Goal: Task Accomplishment & Management: Manage account settings

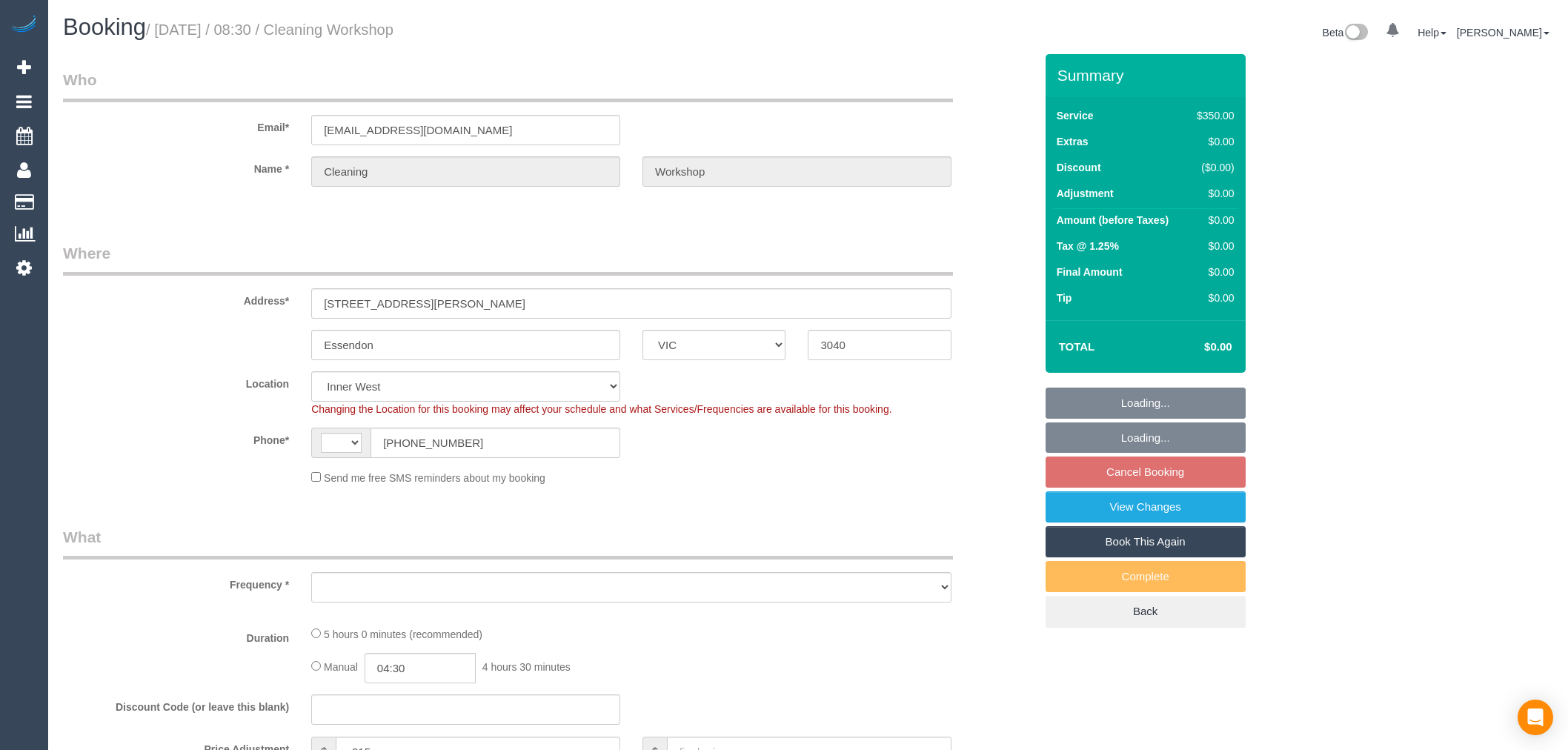
select select "VIC"
select select "string:AU"
select select "object:449"
select select "300"
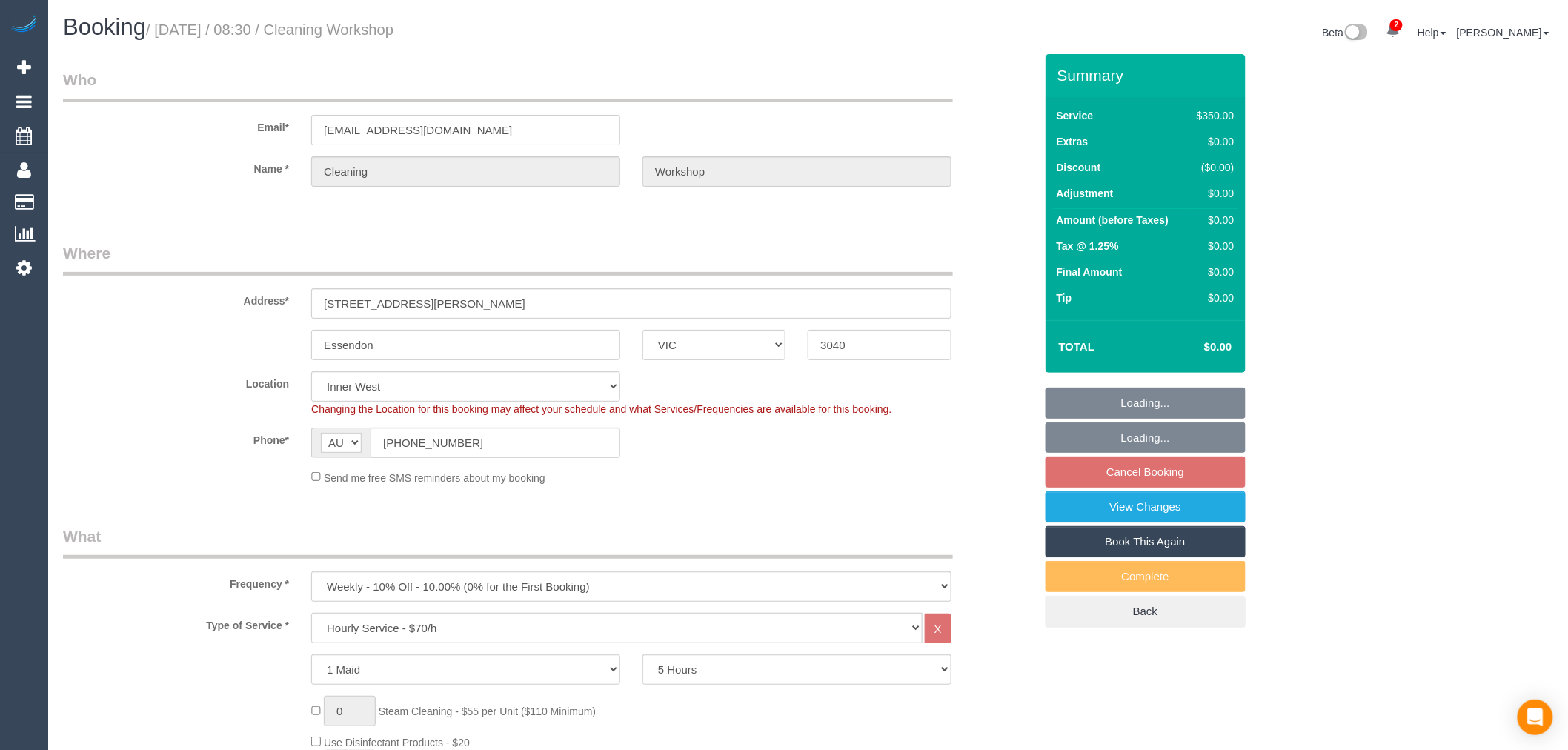
select select "object:705"
select select "number:28"
click at [1178, 547] on link "Book This Again" at bounding box center [1146, 542] width 200 height 31
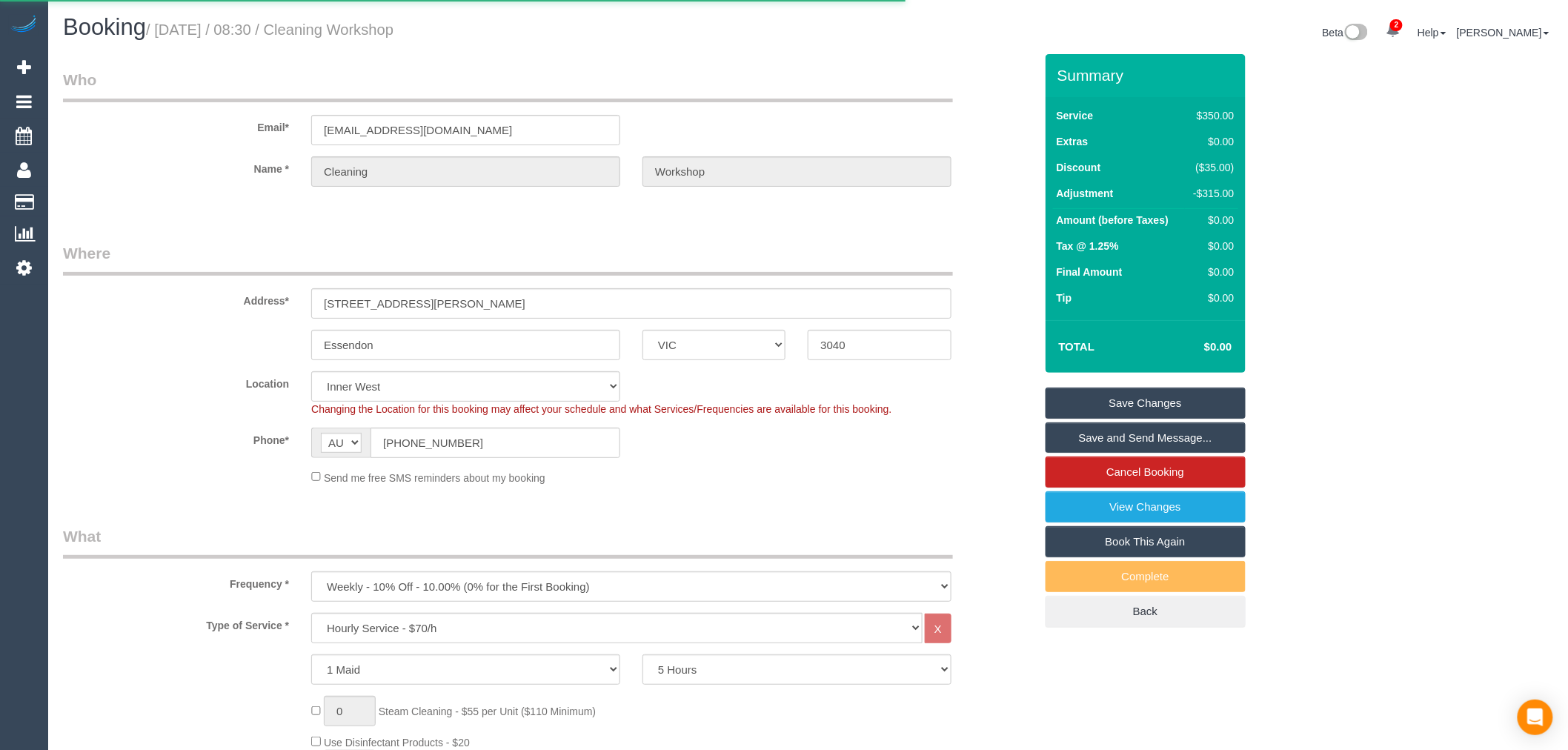
select select "VIC"
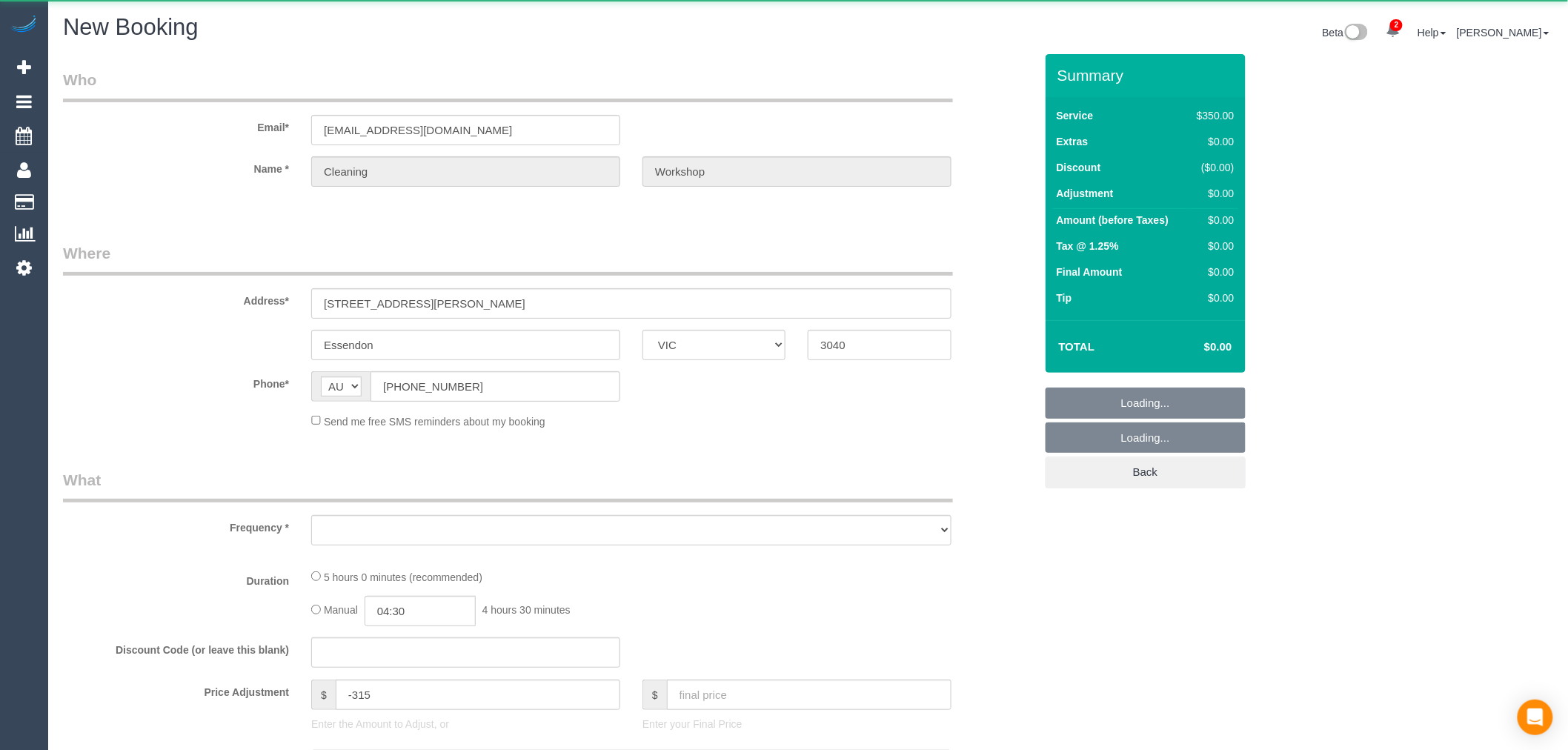
select select "object:2576"
select select "300"
select select "number:28"
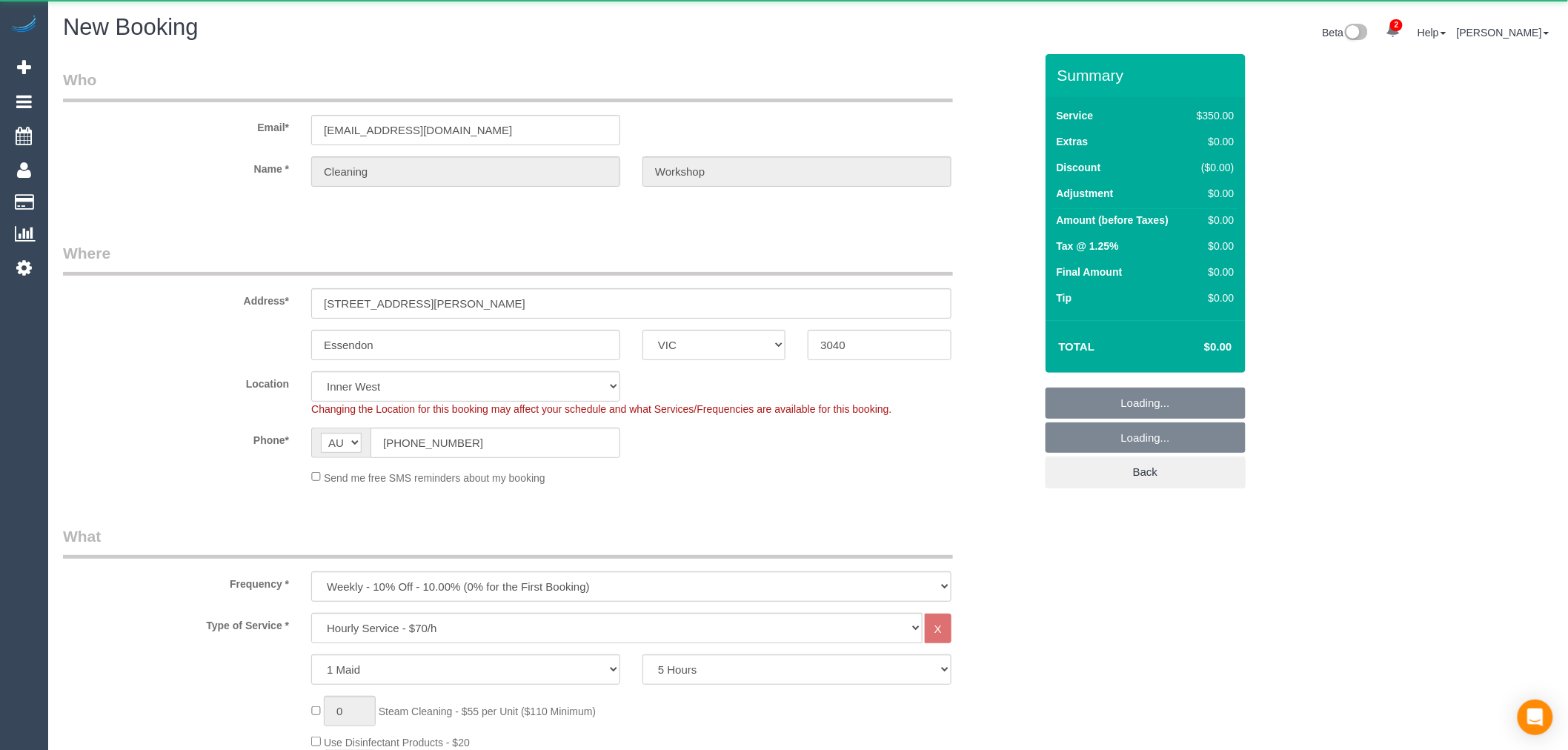
select select "object:3469"
select select "string:stripe"
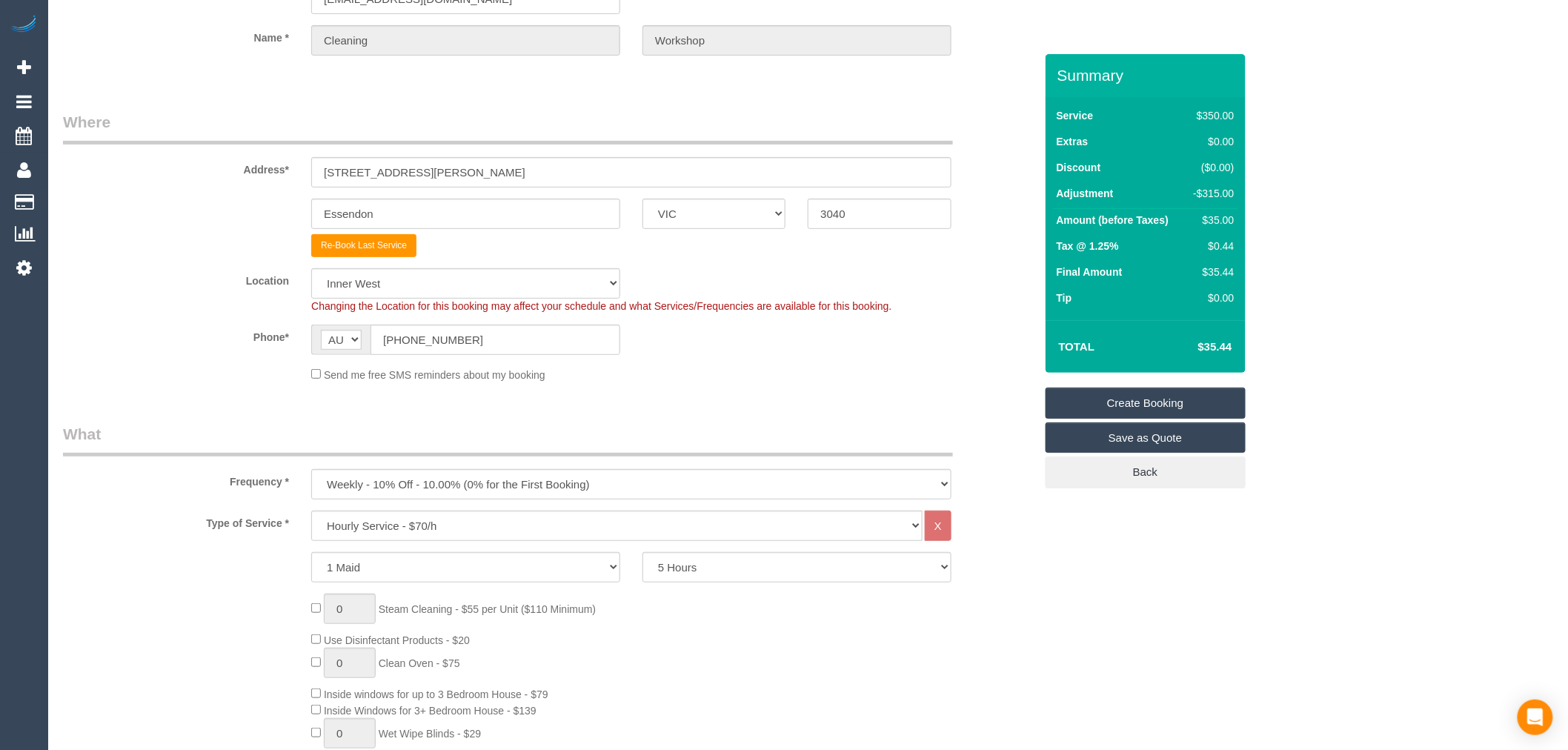
scroll to position [82, 0]
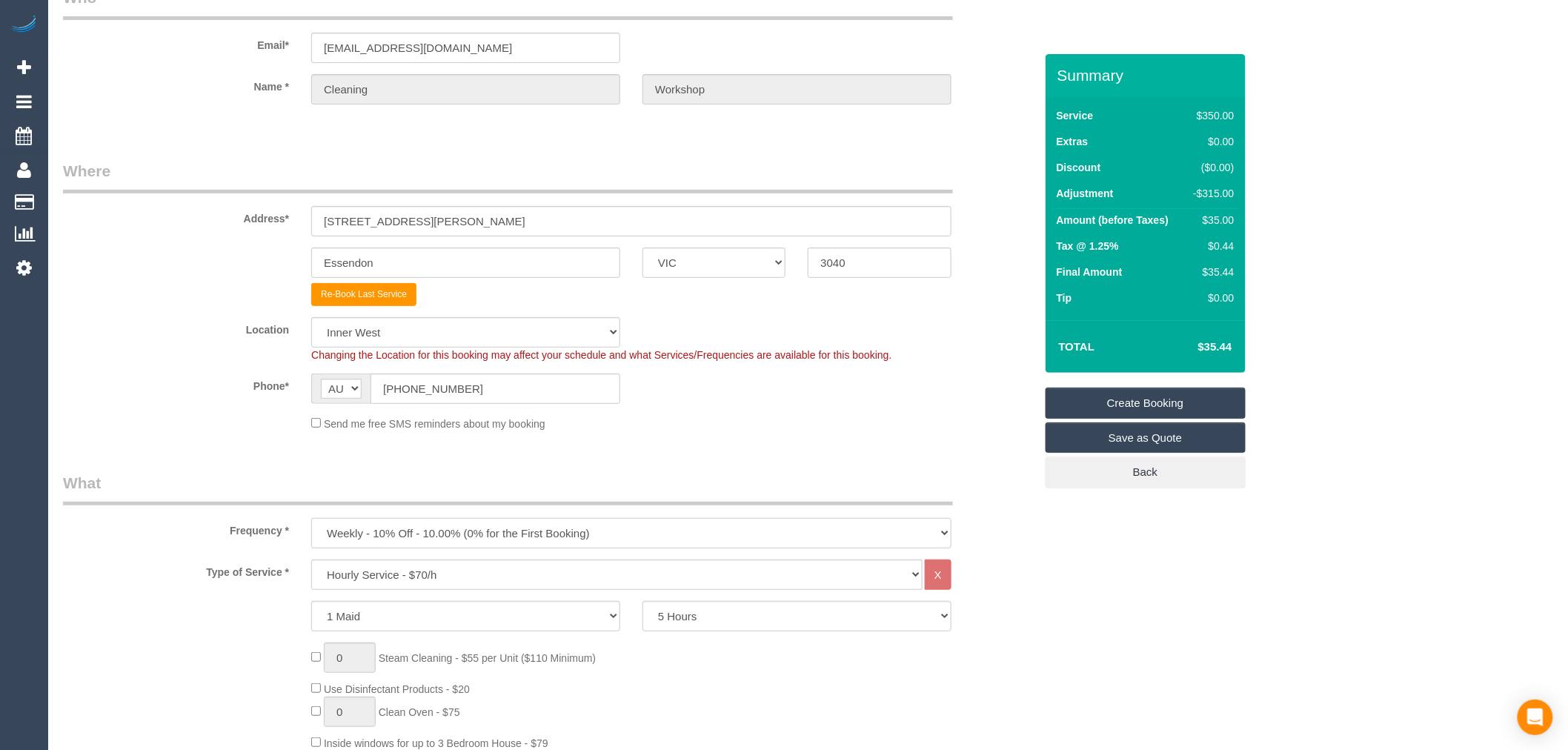
click at [538, 531] on select "One Time Cleaning Weekly - 10% Off - 10.00% (0% for the First Booking) Fortnigh…" at bounding box center [631, 533] width 640 height 30
select select "object:3475"
click at [311, 519] on select "One Time Cleaning Weekly - 10% Off - 10.00% (0% for the First Booking) Fortnigh…" at bounding box center [631, 533] width 640 height 30
click at [448, 345] on select "Office City East (North) East (South) Inner East Inner North (East) Inner North…" at bounding box center [466, 332] width 309 height 30
select select "50"
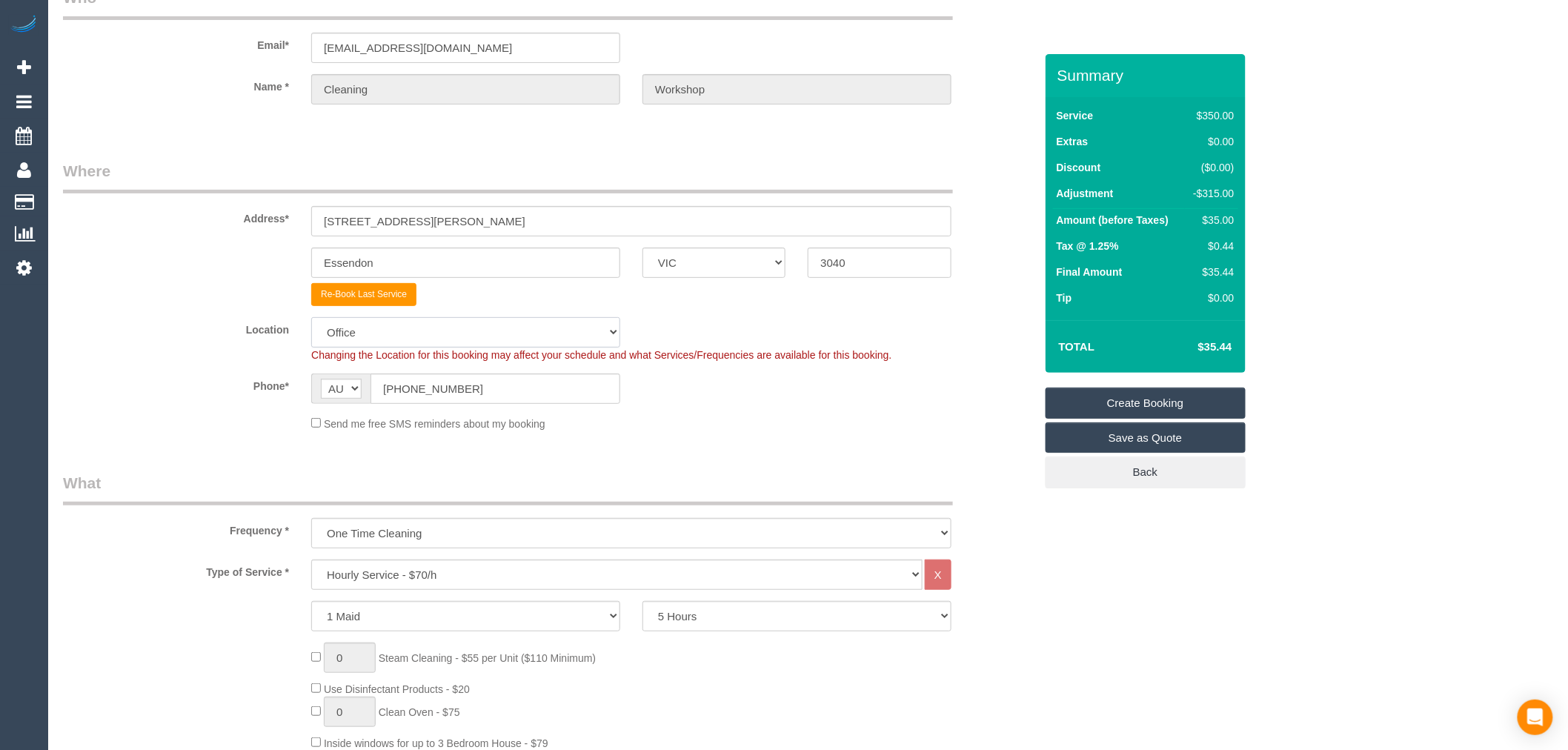
click at [311, 317] on select "Office City East (North) East (South) Inner East Inner North (East) Inner North…" at bounding box center [466, 332] width 309 height 30
select select "object:3490"
click at [186, 356] on div "Location Office City East (North) East (South) Inner East Inner North (East) In…" at bounding box center [549, 339] width 994 height 45
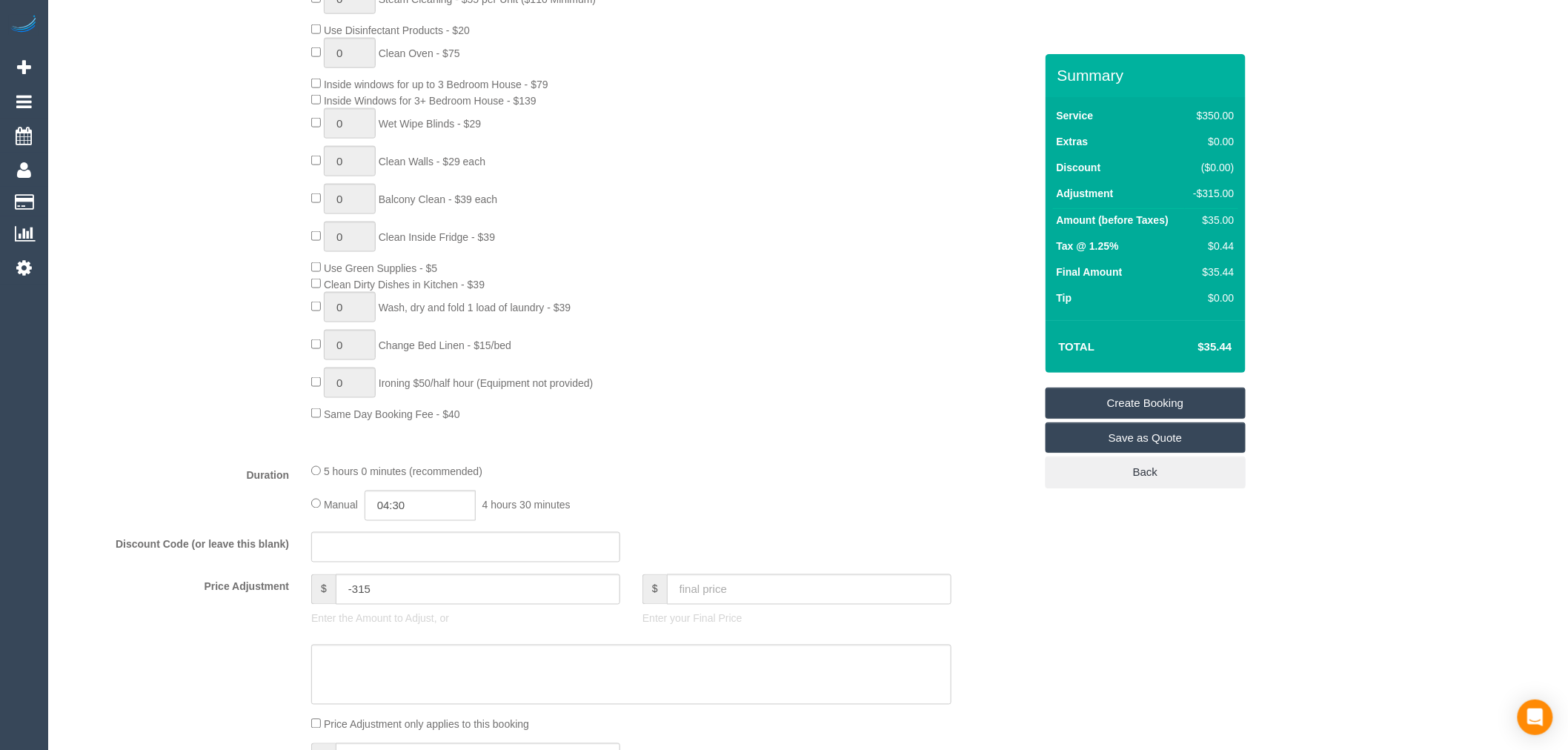
scroll to position [989, 0]
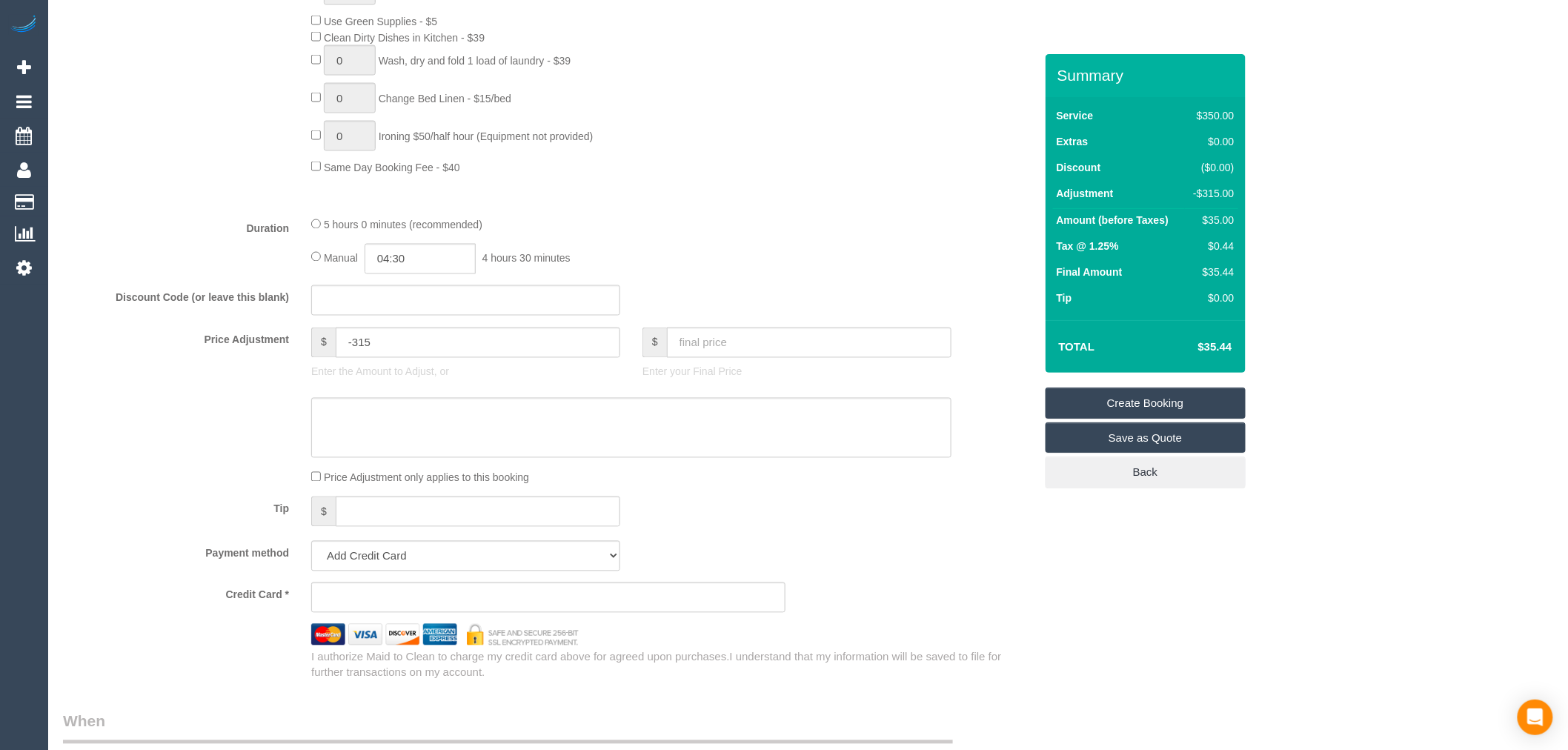
click at [387, 362] on fieldset "What Frequency * One Time Cleaning Weekly - 10% Off - 10.00% (0% for the First …" at bounding box center [549, 123] width 971 height 1115
drag, startPoint x: 400, startPoint y: 356, endPoint x: 297, endPoint y: 353, distance: 103.0
click at [297, 353] on div "Price Adjustment $ -315 Enter the Amount to Adjust, or $ Enter your Final Price" at bounding box center [549, 357] width 994 height 59
click at [749, 352] on input "text" at bounding box center [810, 343] width 285 height 30
type input "0"
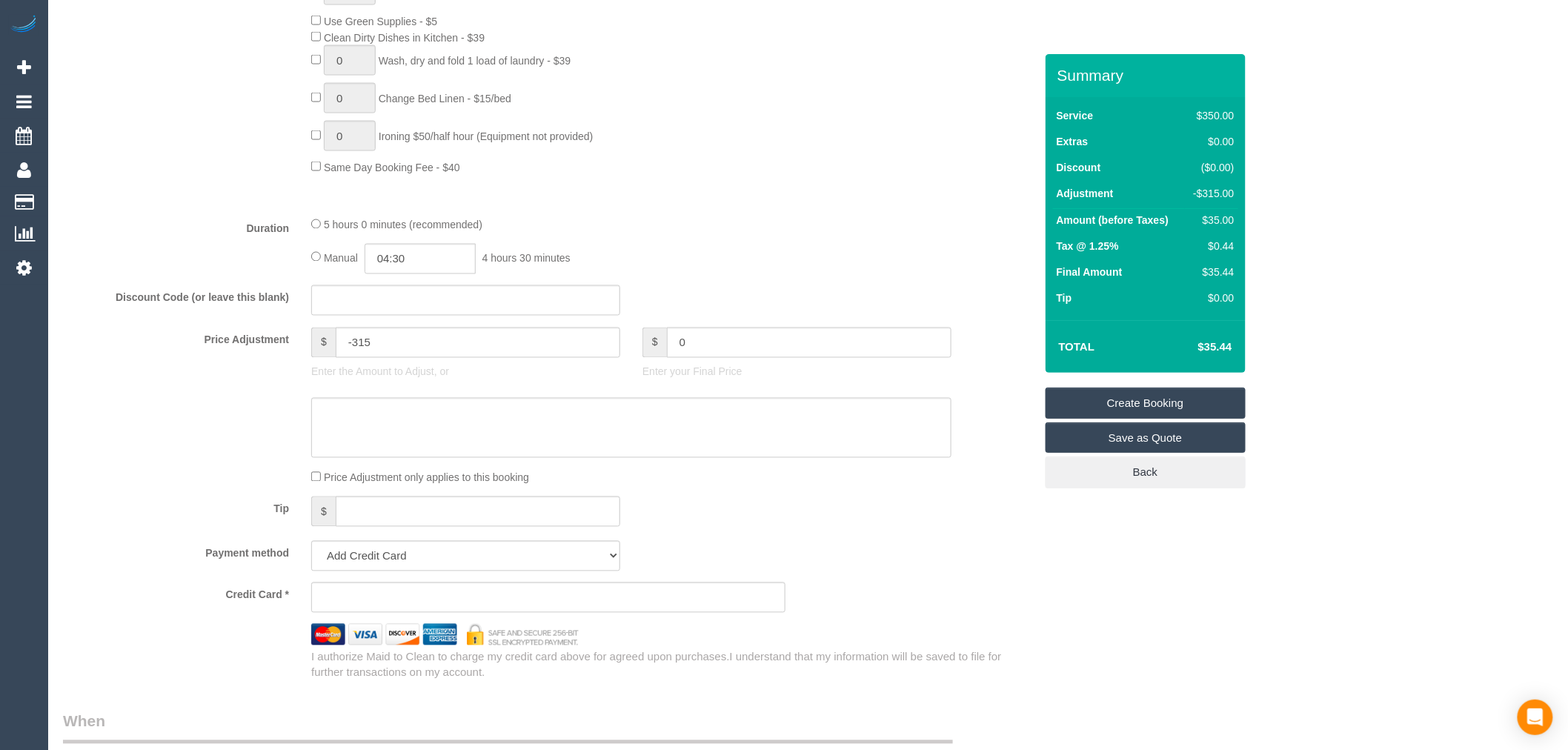
click at [820, 299] on div "Discount Code (or leave this blank)" at bounding box center [549, 301] width 994 height 31
type input "-350"
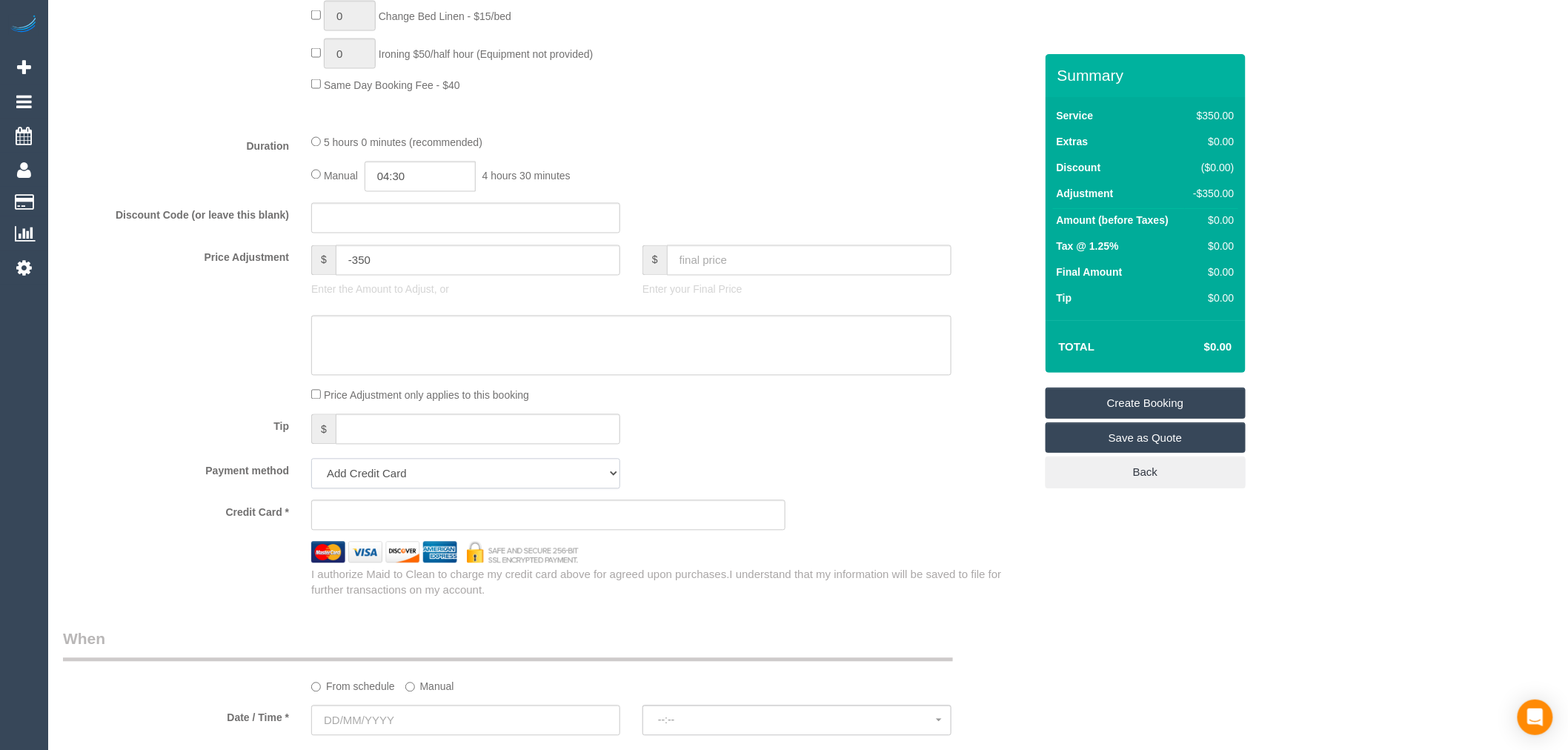
click at [578, 482] on select "Add Credit Card Cash Check Paypal" at bounding box center [466, 474] width 309 height 30
click at [388, 489] on select "Add Credit Card Cash Check Paypal" at bounding box center [466, 474] width 309 height 30
select select "string:check"
click at [311, 470] on select "Add Credit Card Cash Check Paypal" at bounding box center [466, 474] width 309 height 30
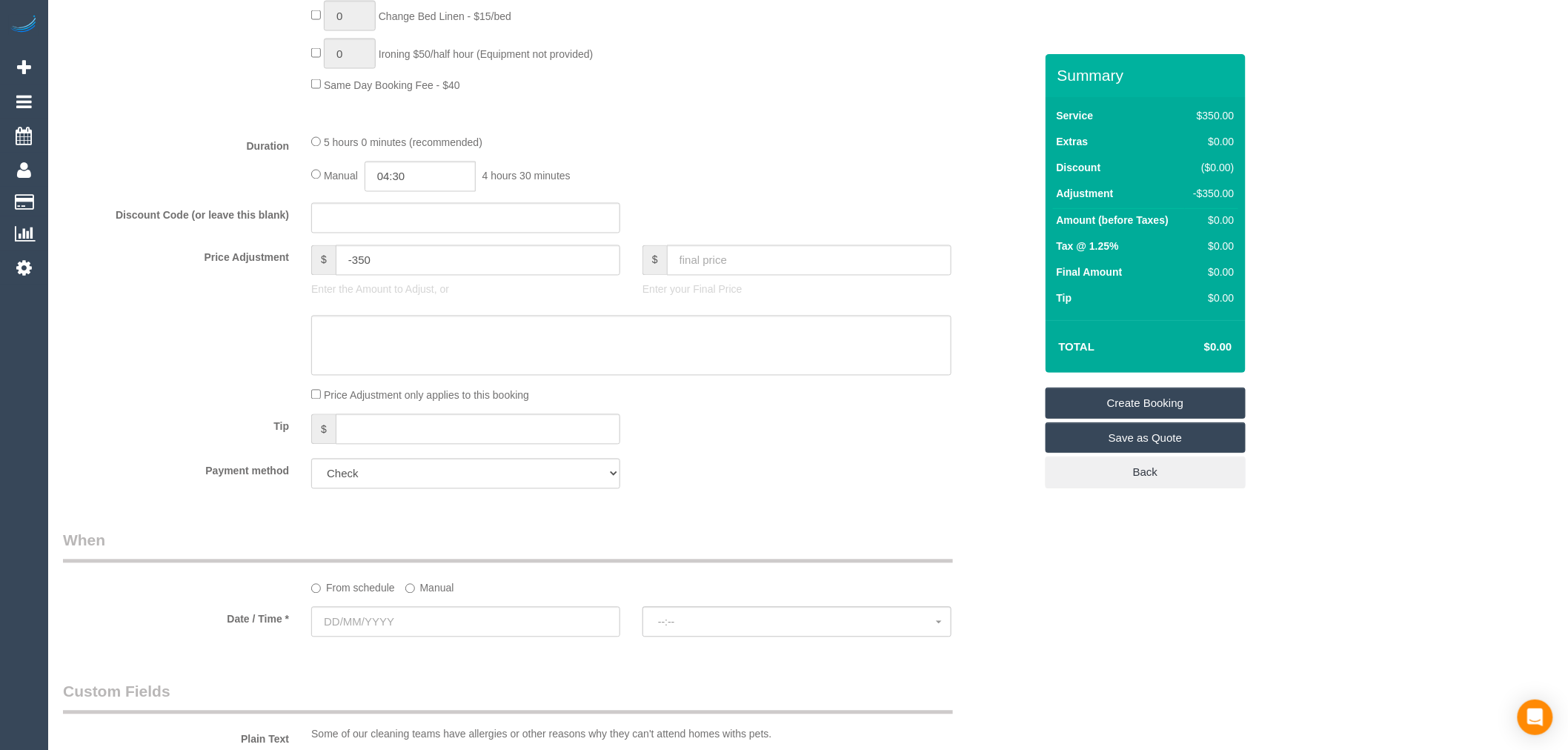
click at [164, 548] on legend "When" at bounding box center [508, 547] width 890 height 34
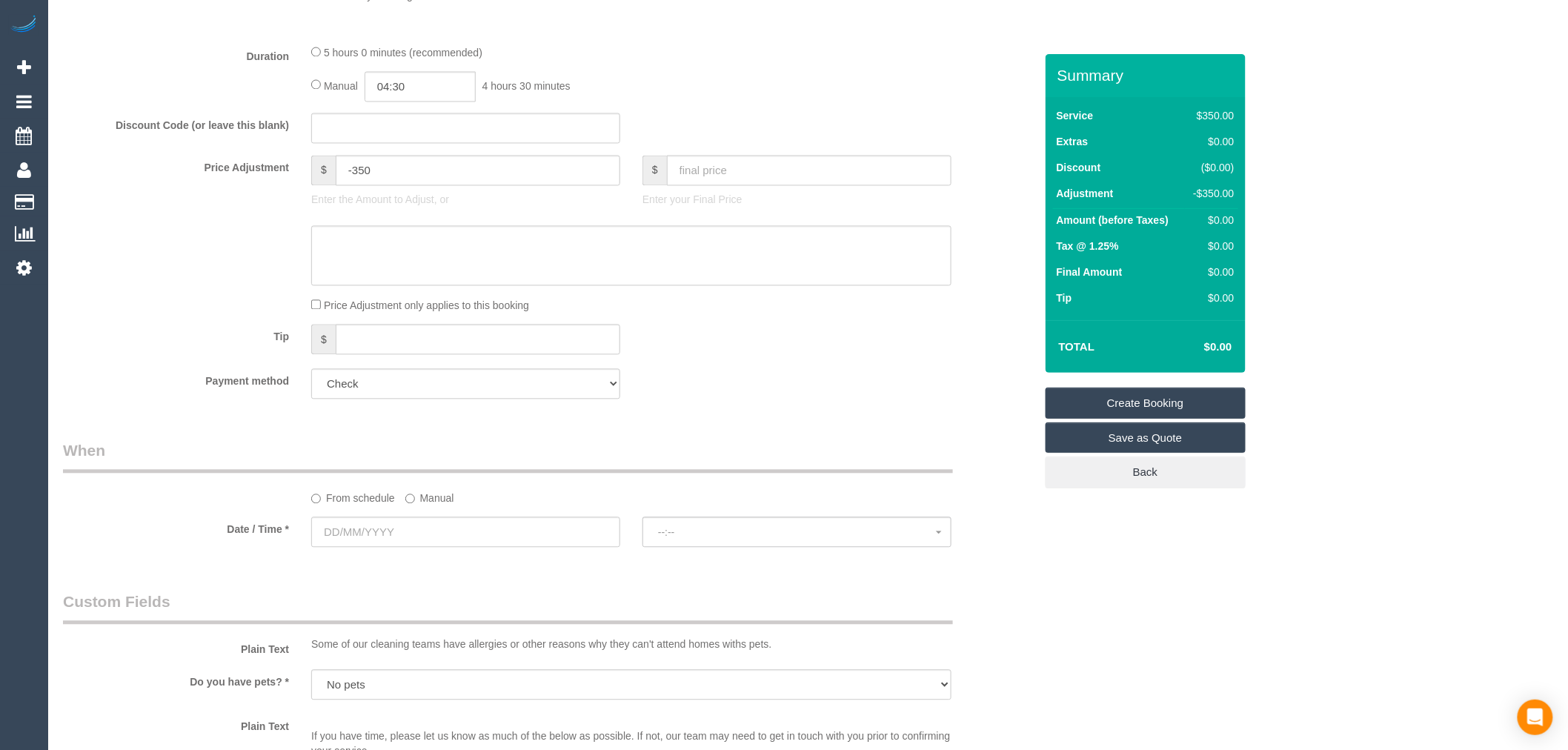
scroll to position [1235, 0]
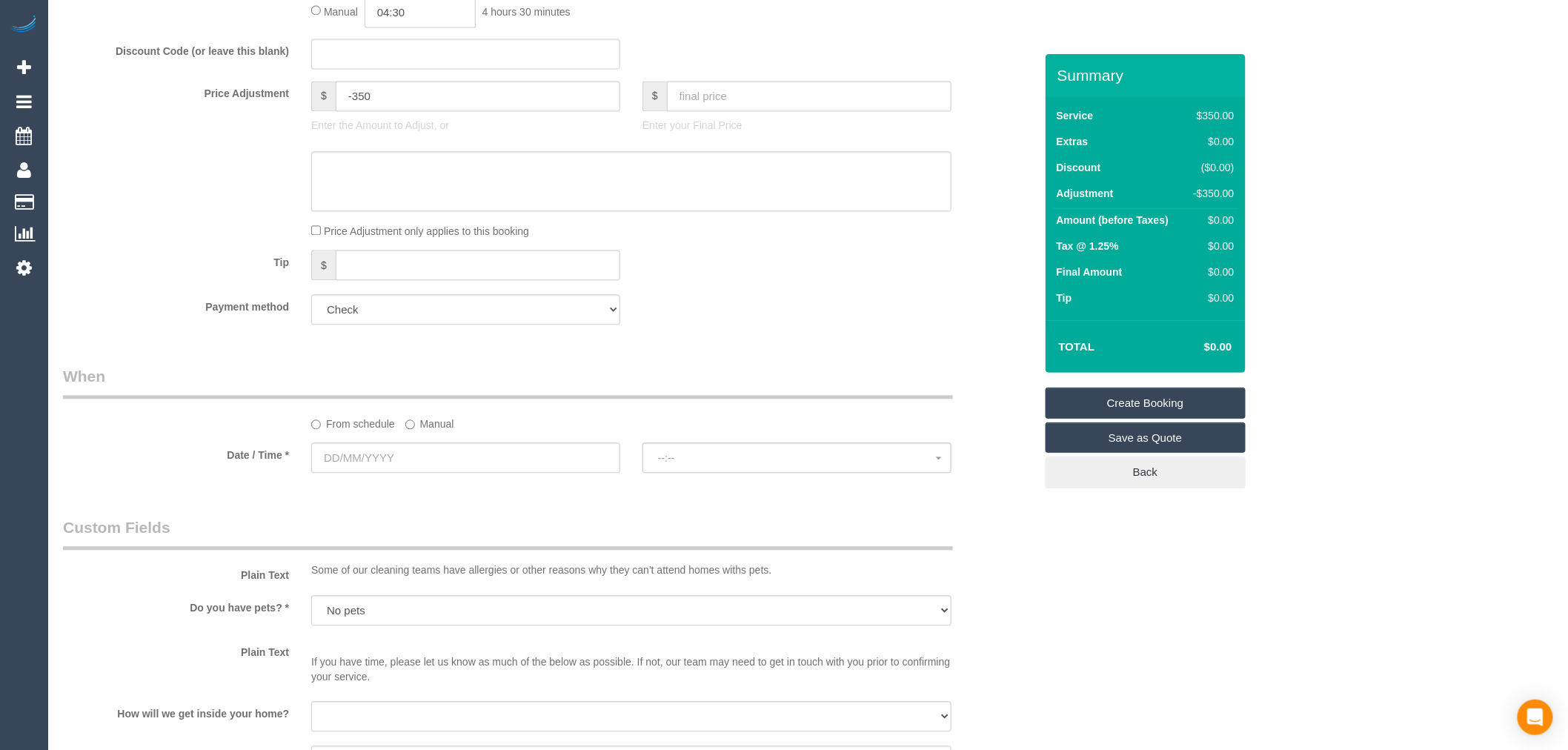
click at [449, 431] on label "Manual" at bounding box center [430, 421] width 49 height 20
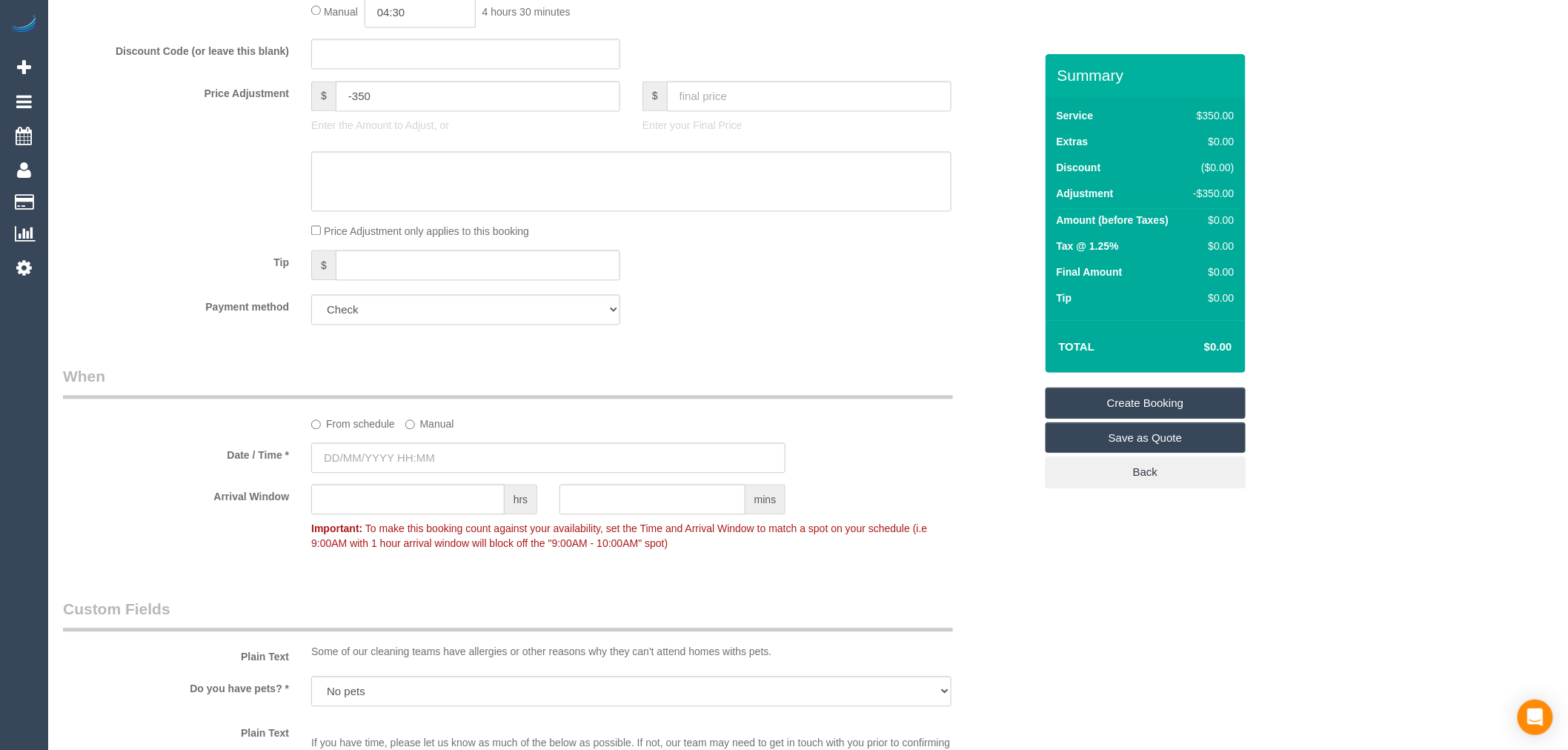
click at [406, 463] on input "text" at bounding box center [548, 458] width 474 height 30
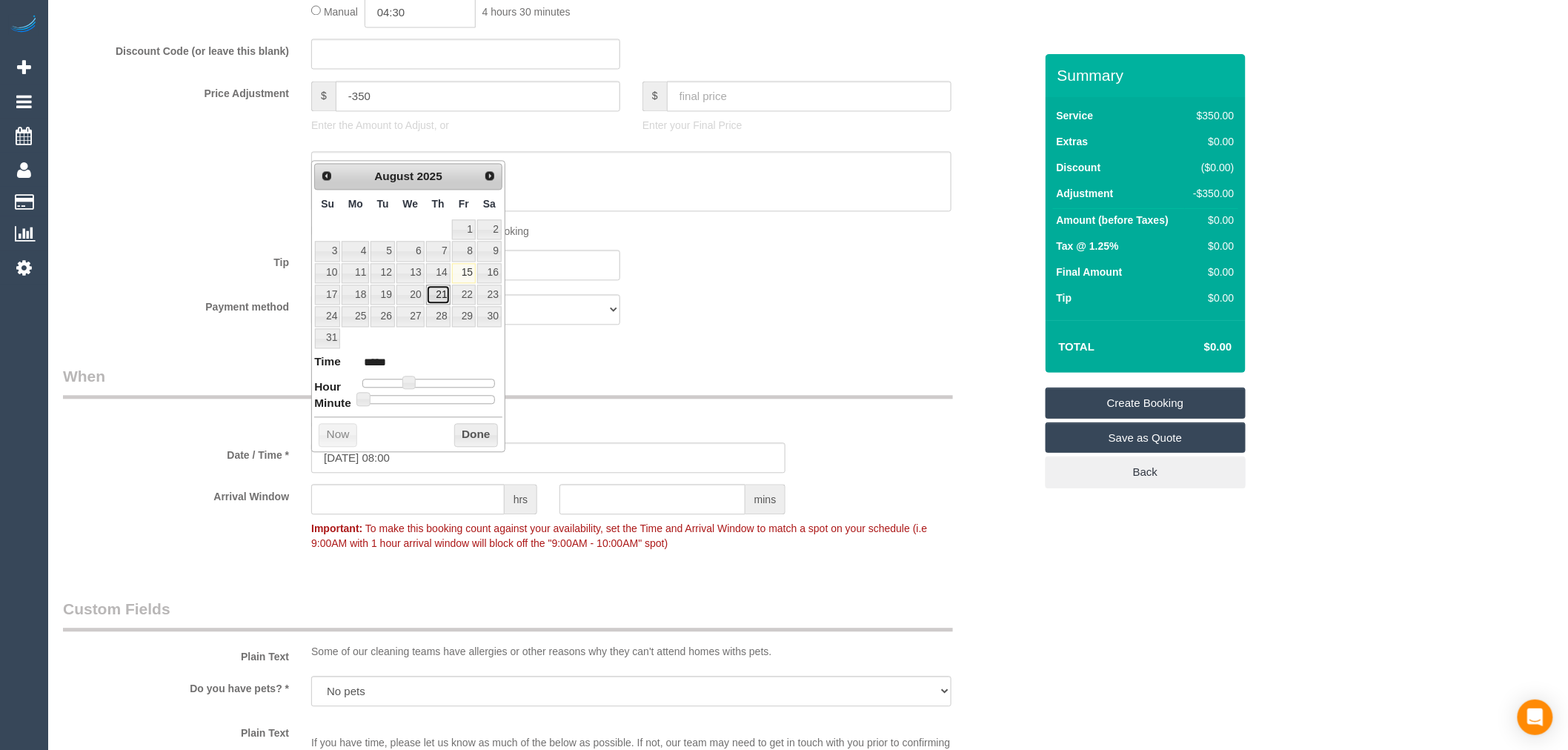
click at [434, 292] on link "21" at bounding box center [438, 295] width 25 height 20
click at [489, 455] on input "21/08/2025 08:00" at bounding box center [548, 458] width 474 height 30
click at [485, 439] on button "Done" at bounding box center [476, 435] width 44 height 24
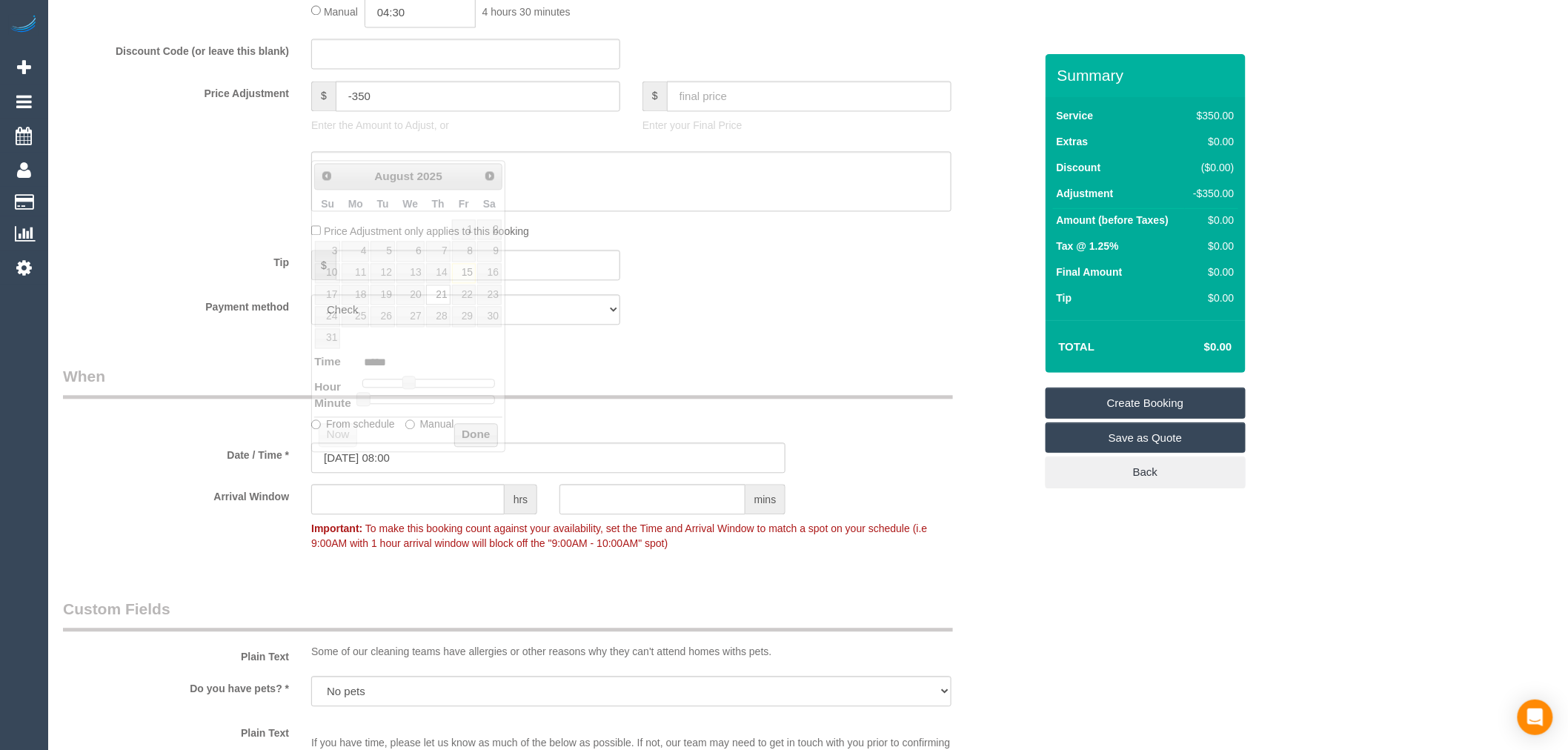
click at [754, 431] on div "From schedule Manual" at bounding box center [631, 421] width 662 height 20
click at [424, 469] on input "21/08/2025 08:00" at bounding box center [548, 458] width 474 height 30
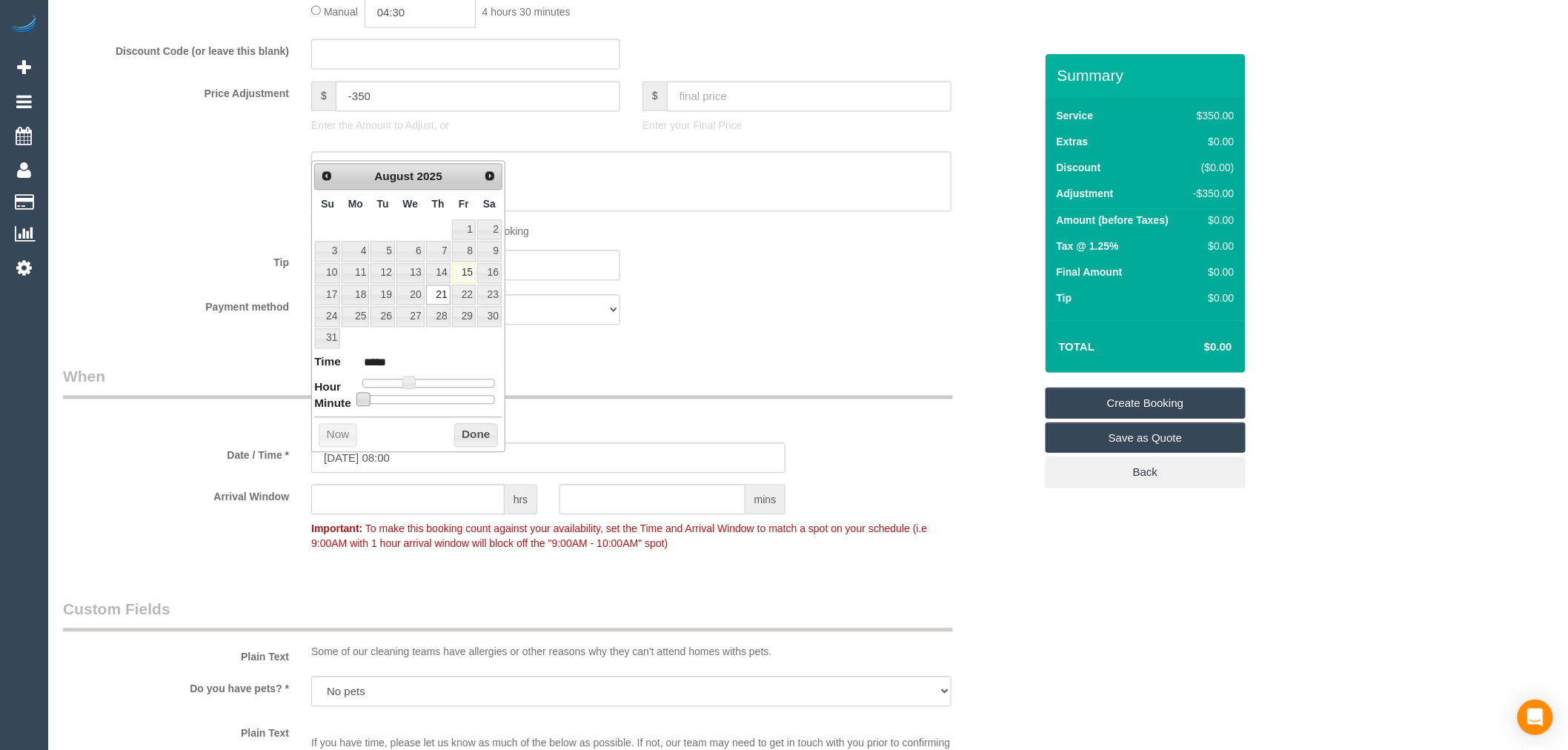
type input "21/08/2025 08:05"
type input "*****"
type input "21/08/2025 08:10"
type input "*****"
type input "21/08/2025 08:15"
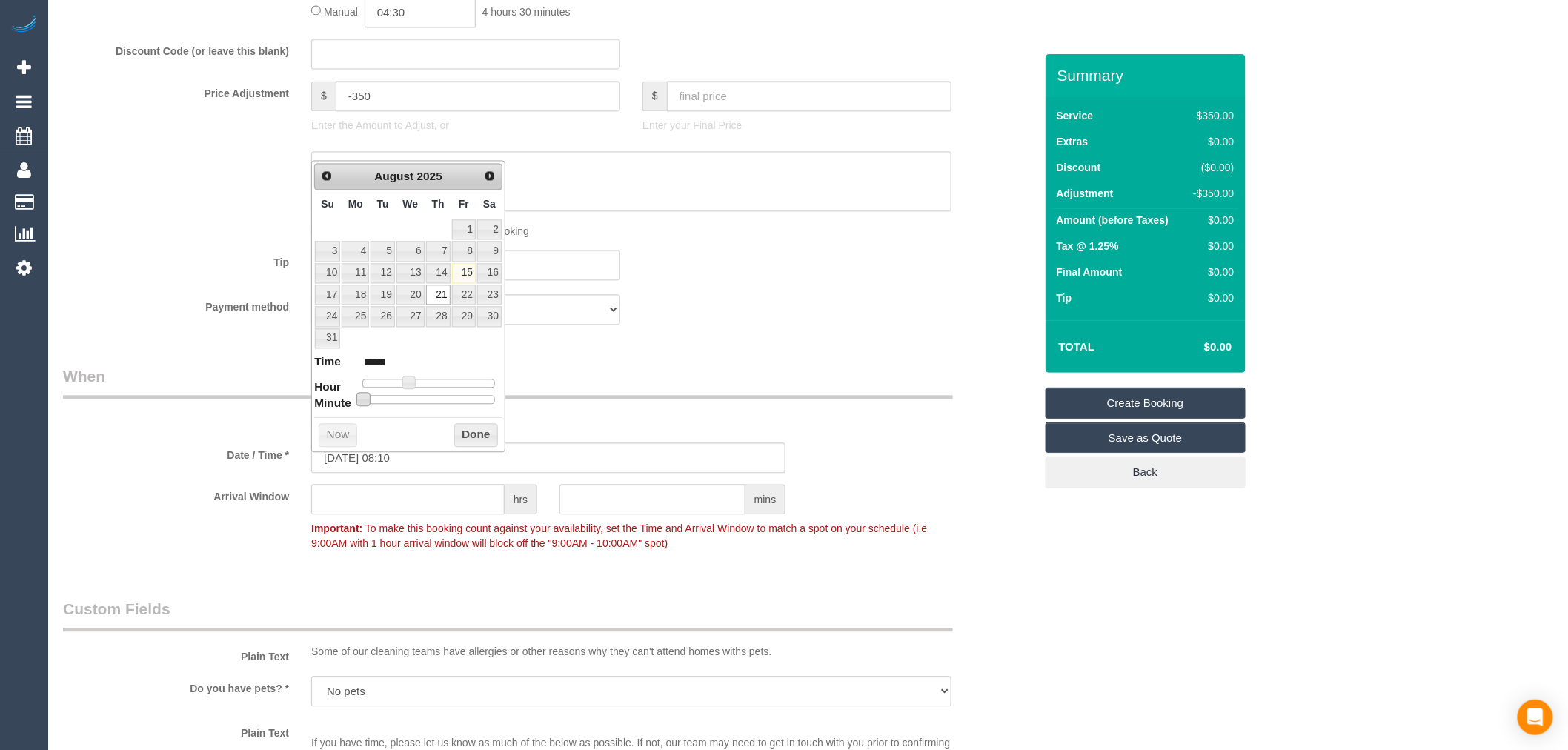
type input "*****"
type input "21/08/2025 08:20"
type input "*****"
type input "21/08/2025 08:25"
type input "*****"
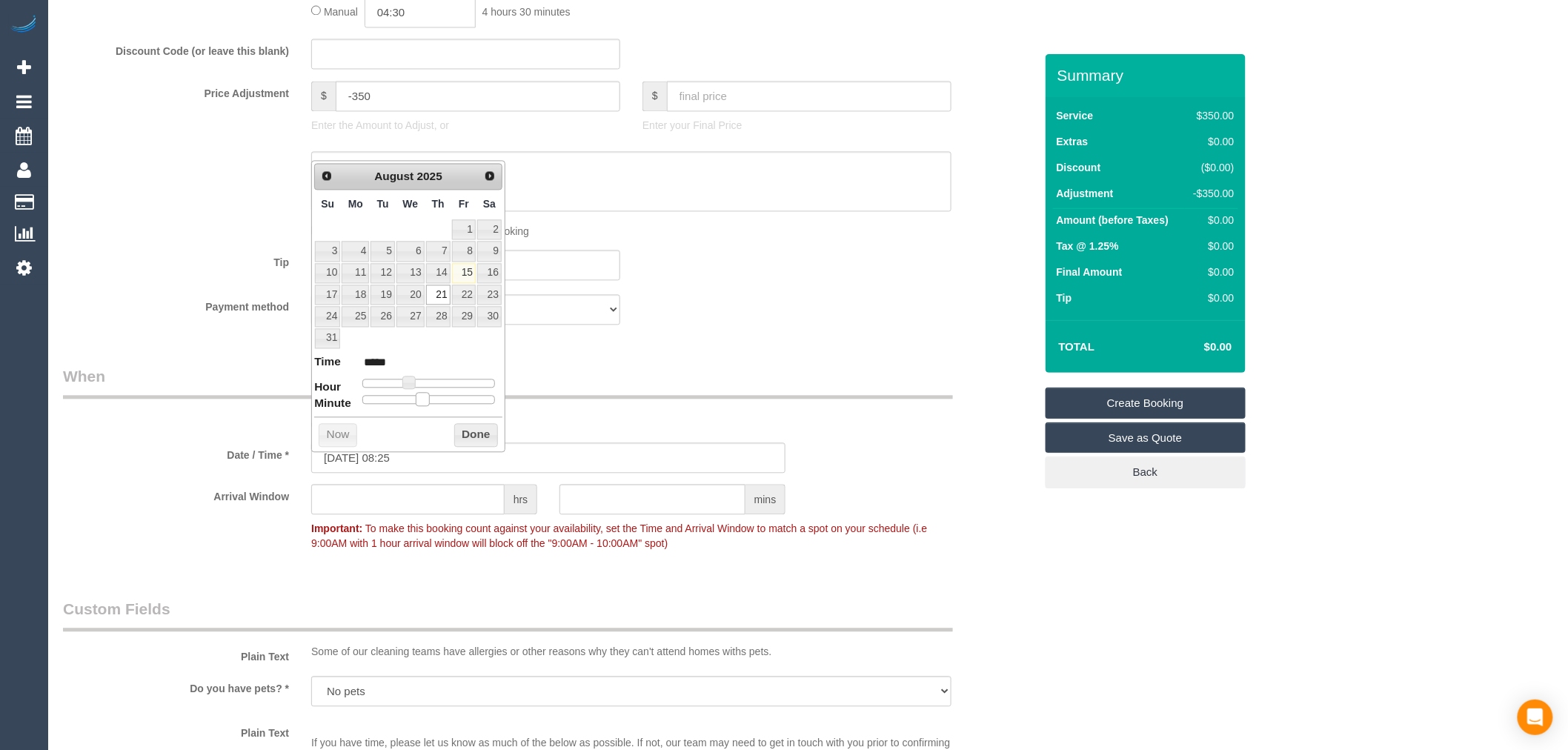
type input "21/08/2025 08:30"
type input "*****"
drag, startPoint x: 368, startPoint y: 401, endPoint x: 441, endPoint y: 403, distance: 73.0
click at [441, 403] on div at bounding box center [429, 399] width 133 height 9
click at [467, 436] on button "Done" at bounding box center [476, 435] width 44 height 24
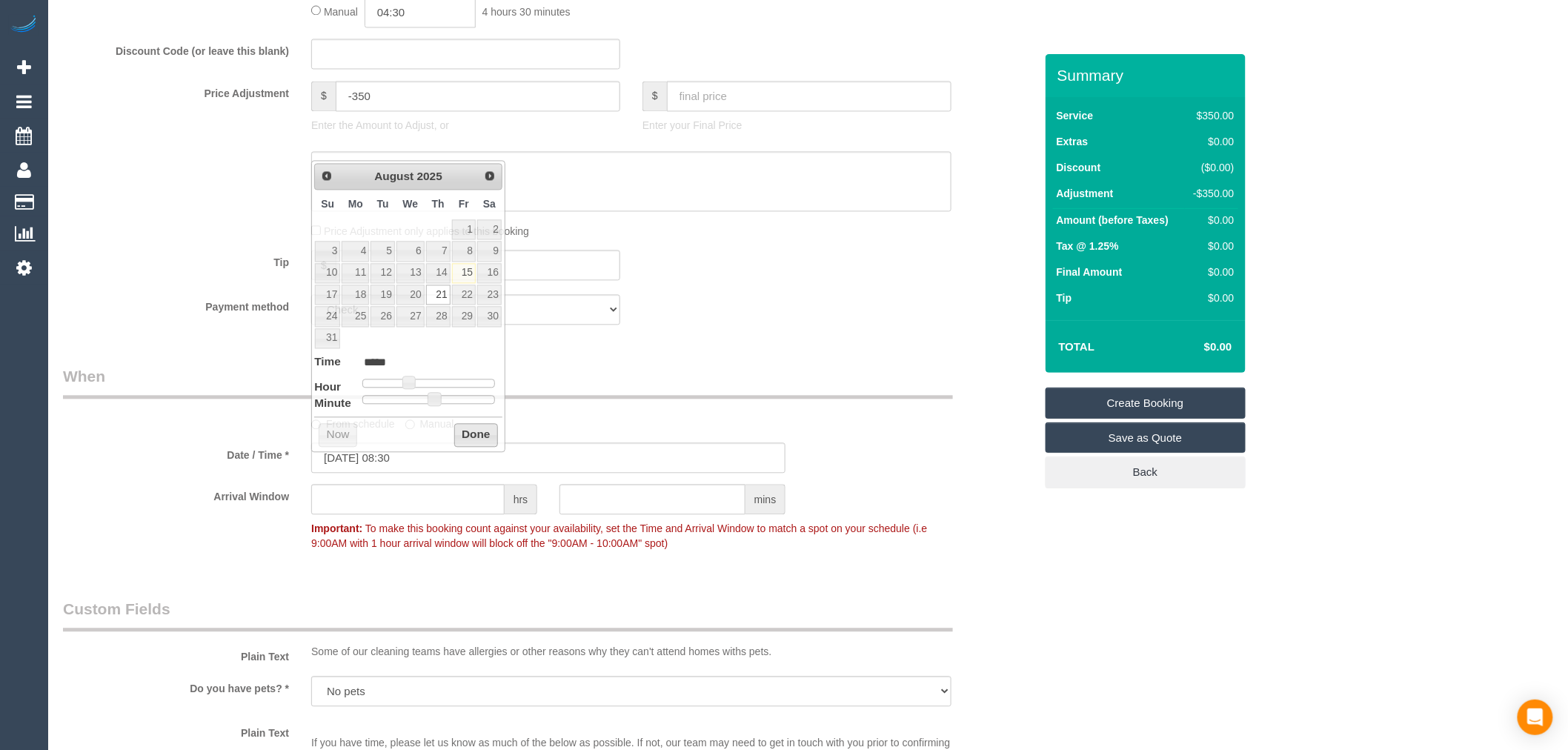
click at [756, 399] on legend "When" at bounding box center [508, 383] width 890 height 34
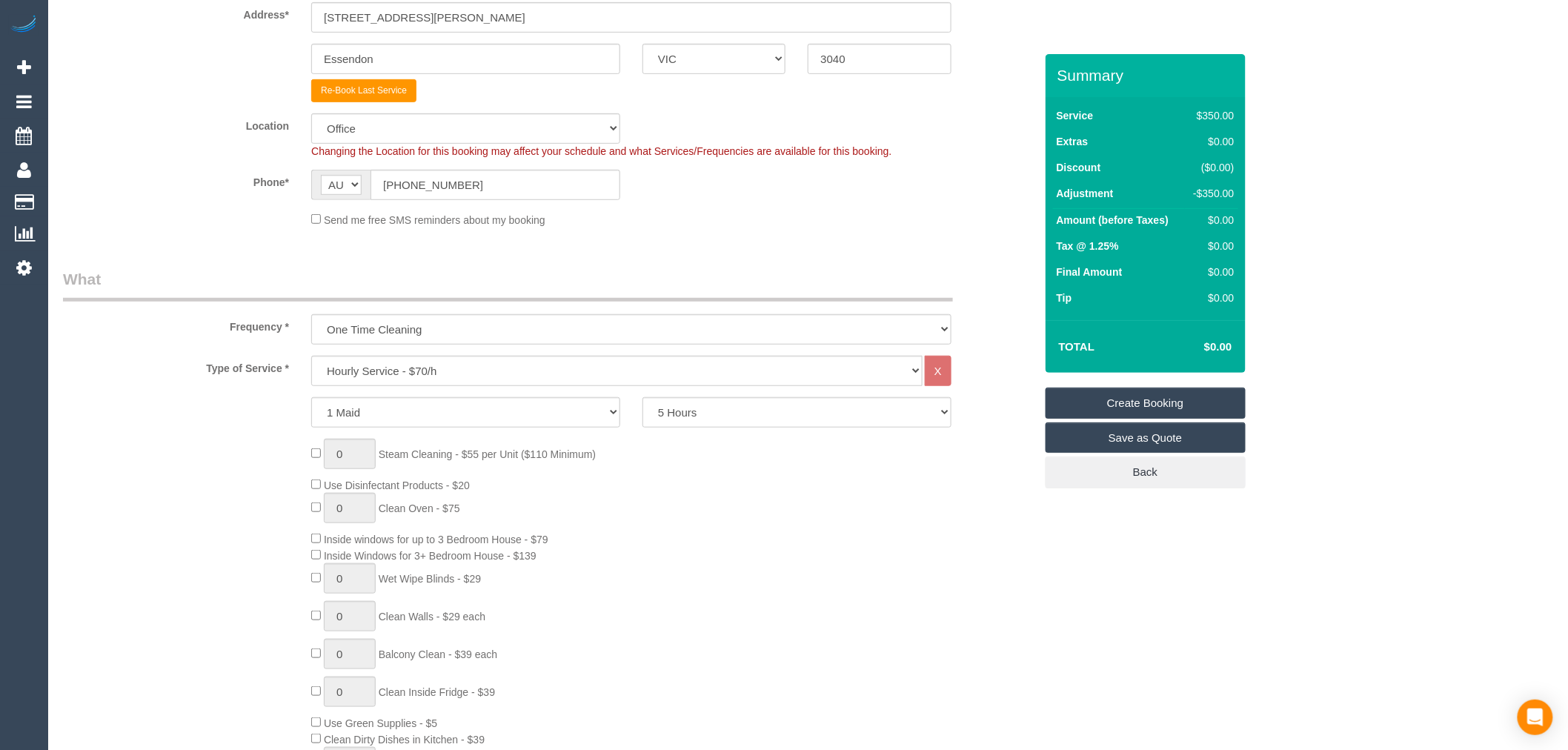
scroll to position [247, 0]
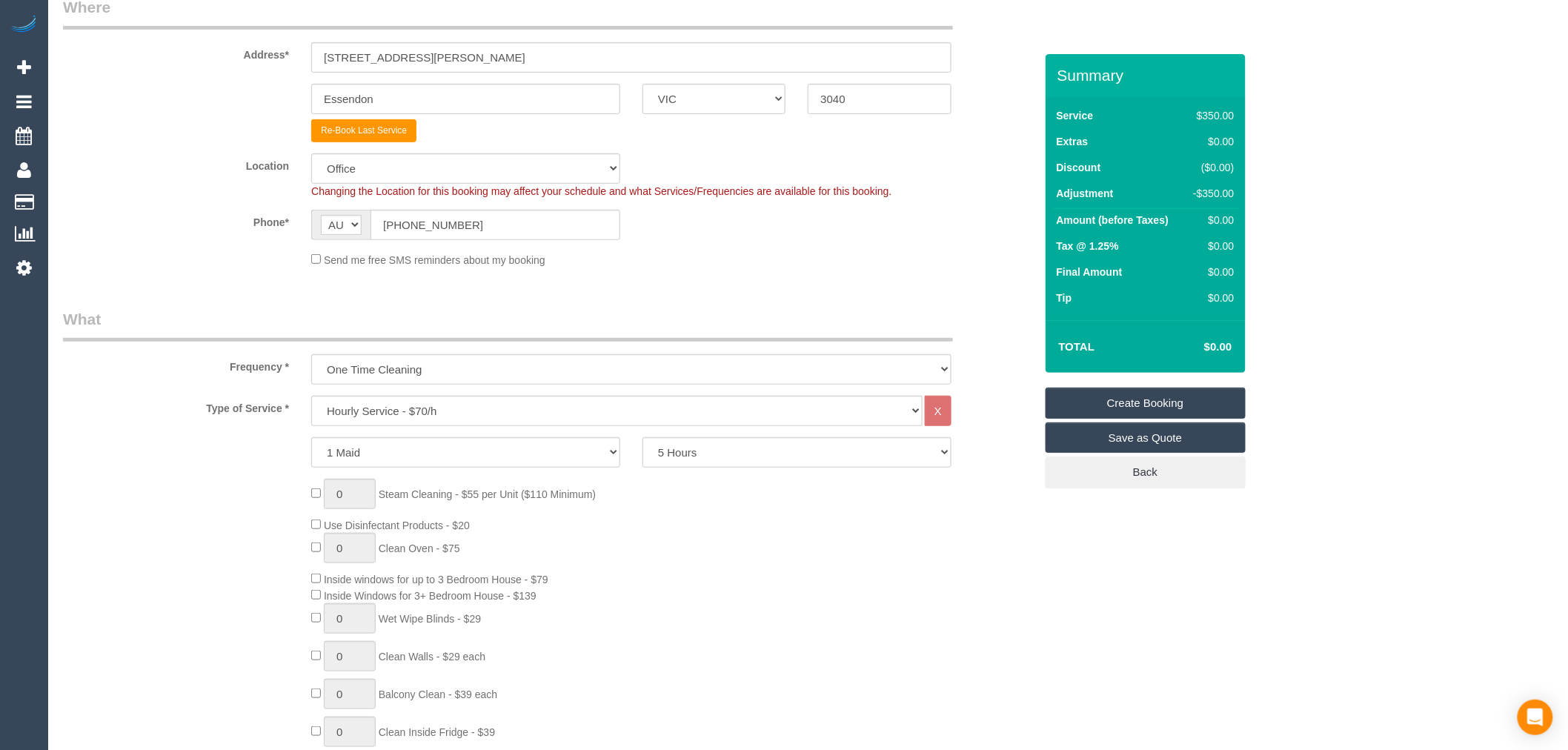
click at [314, 252] on div "Send me free SMS reminders about my booking" at bounding box center [631, 259] width 662 height 16
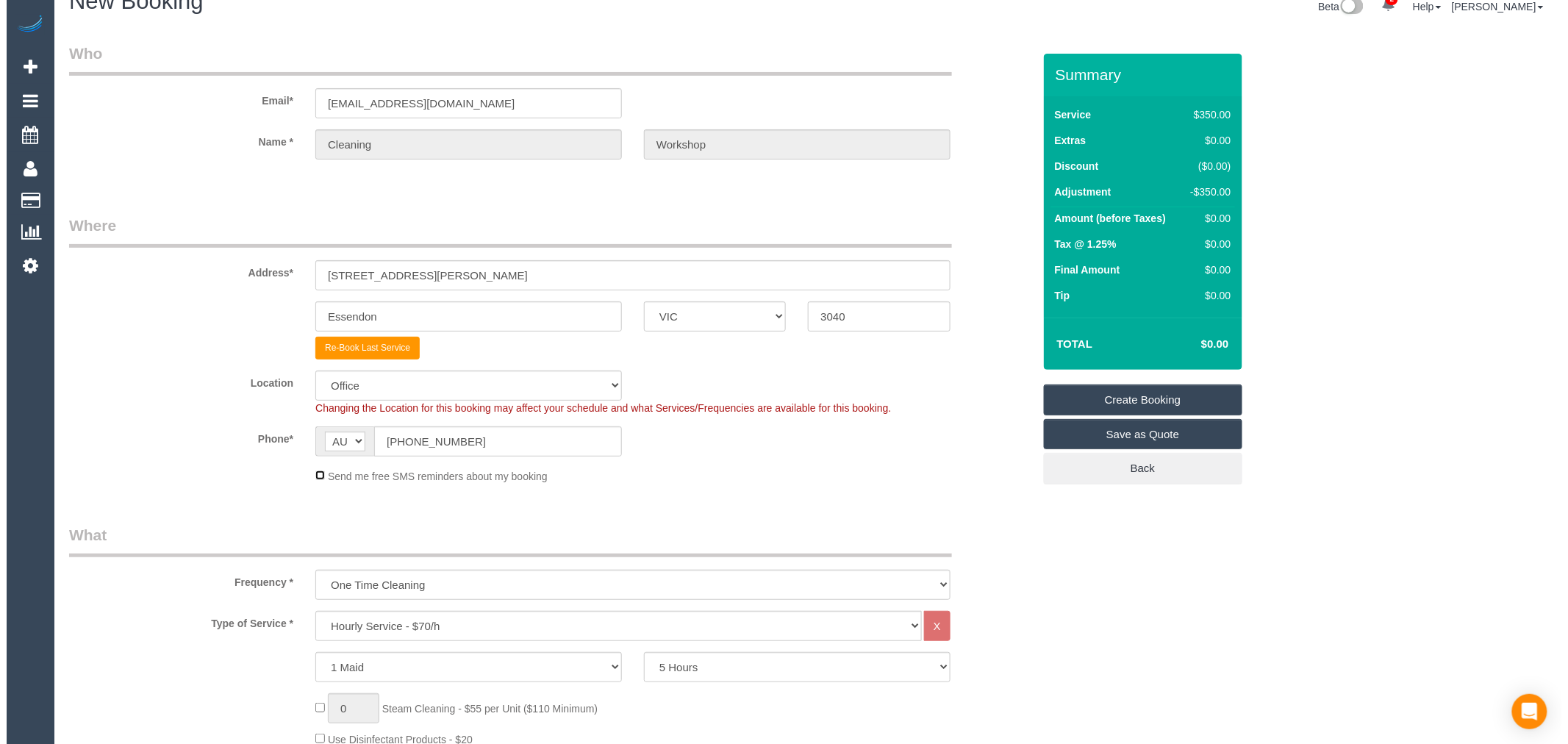
scroll to position [0, 0]
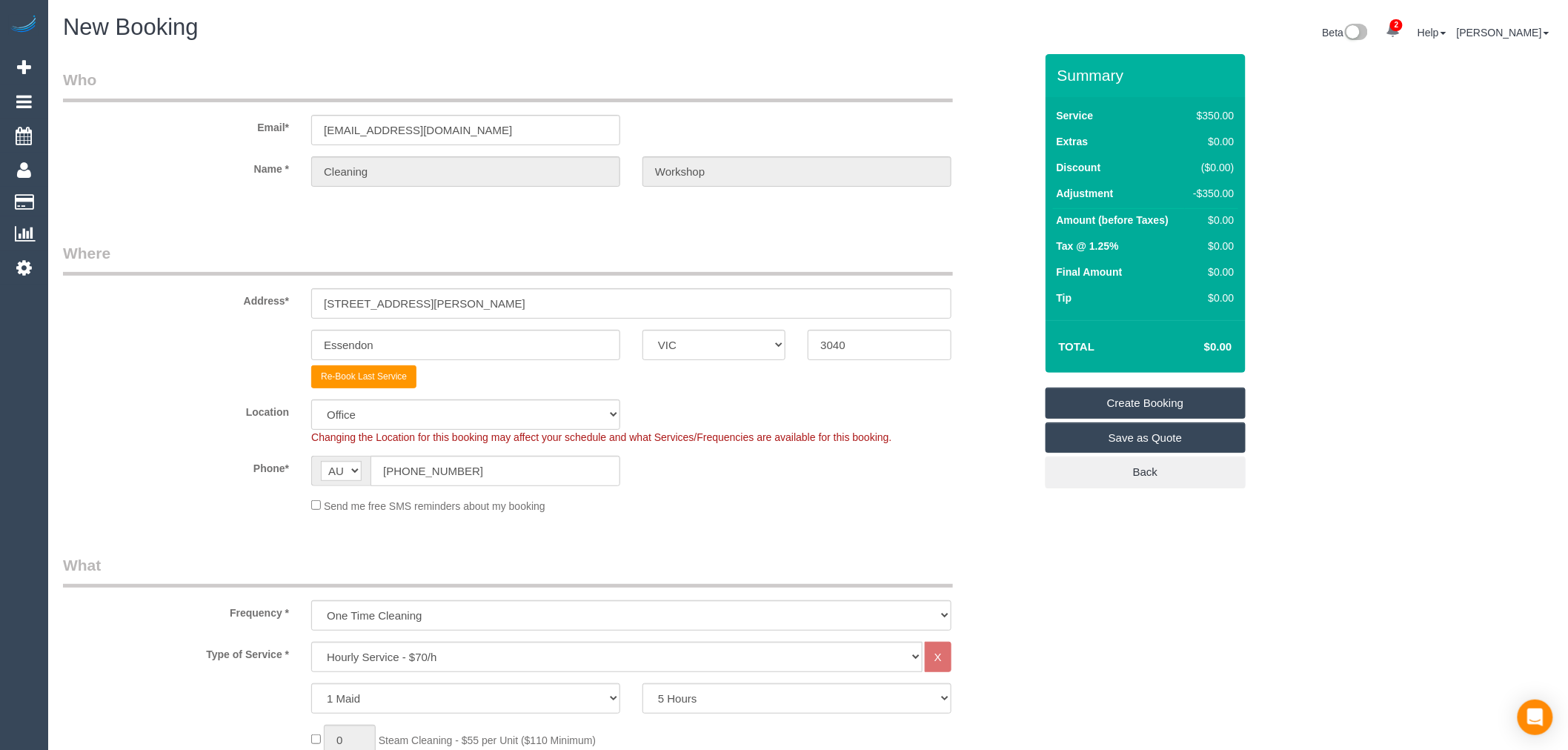
click at [586, 282] on div "Address* 188 Buckley Street" at bounding box center [549, 280] width 994 height 76
click at [586, 293] on input "188 Buckley Street" at bounding box center [631, 303] width 640 height 30
drag, startPoint x: 111, startPoint y: 283, endPoint x: -44, endPoint y: 280, distance: 155.0
click at [0, 280] on html "2 Beta Your Notifications You have 0 alerts × You have 2 to charge for 15/08/20…" at bounding box center [784, 375] width 1568 height 750
type input "pending"
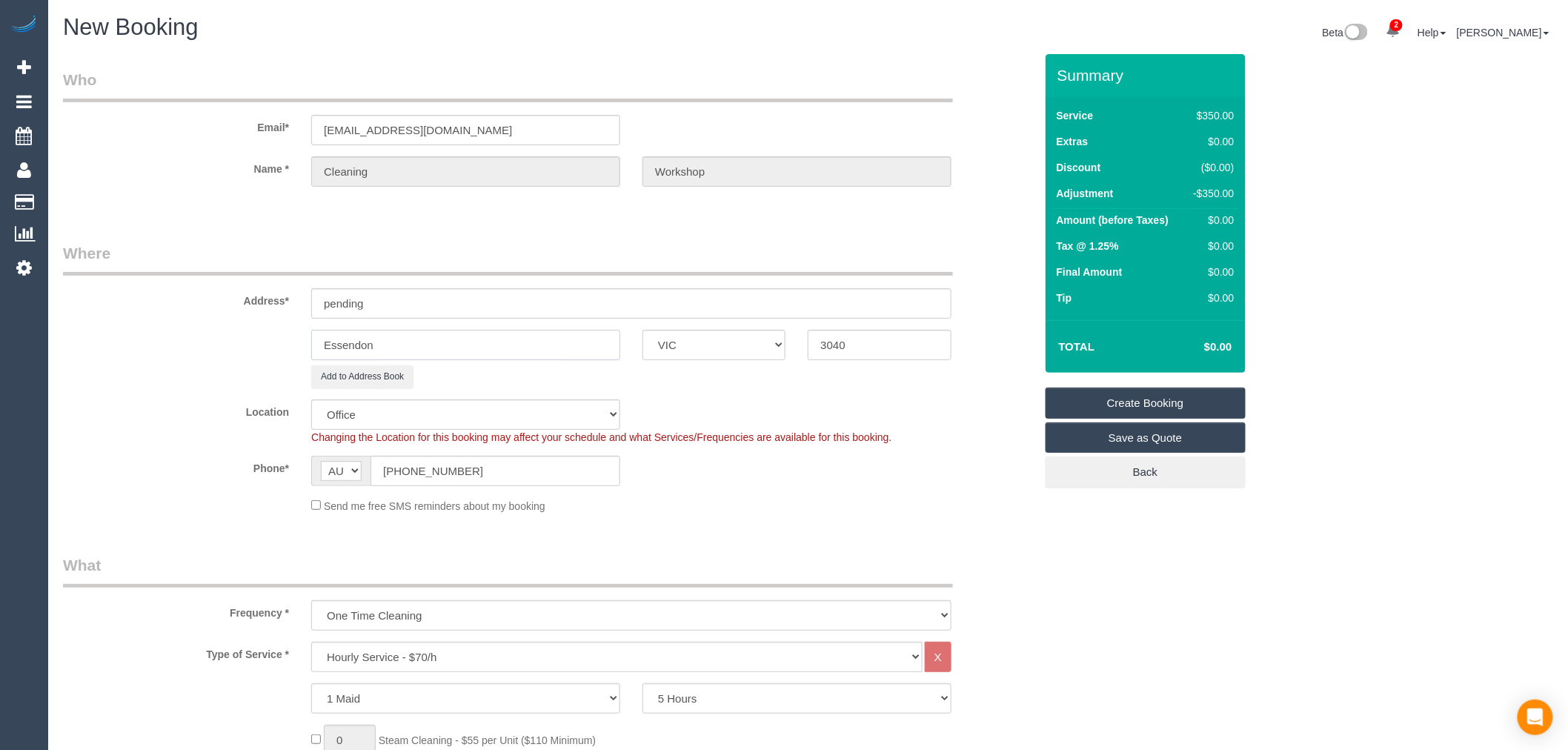
click at [452, 338] on input "Essendon" at bounding box center [466, 345] width 309 height 30
drag, startPoint x: 453, startPoint y: 337, endPoint x: 128, endPoint y: 327, distance: 325.2
click at [128, 327] on sui-booking-address "Address* pending Essendon ACT NSW NT QLD SA TAS VIC WA 3040 Add to Address Book" at bounding box center [549, 315] width 971 height 146
type input "p"
select select "59"
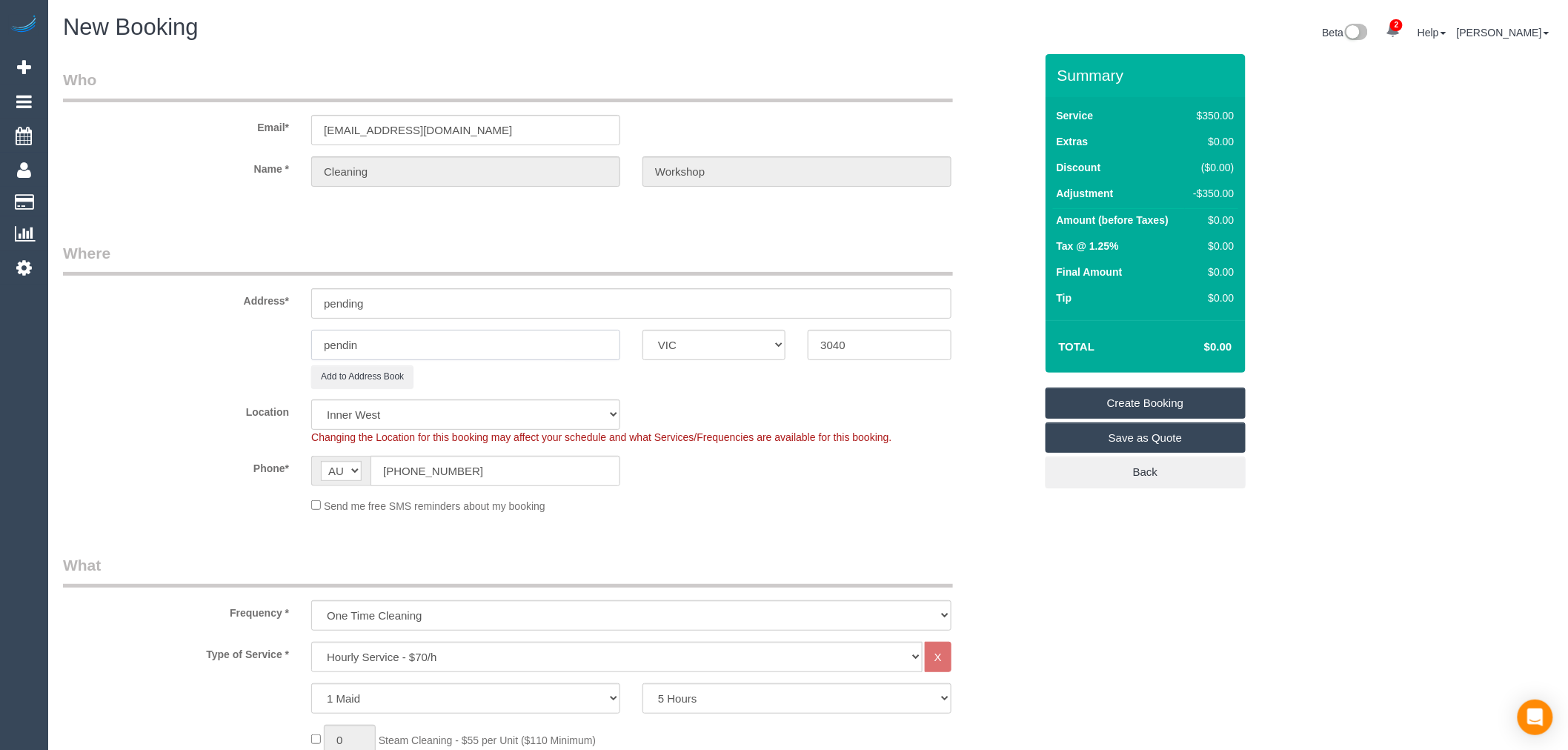
type input "pending"
select select "object:7333"
type input "pending"
click at [912, 486] on div "Phone* AF AL DZ AD AO AI AQ AG AR AM AW AU AT AZ BS BH BD BB BY BE BZ BJ BM BT …" at bounding box center [549, 471] width 994 height 30
click at [1110, 417] on link "Create Booking" at bounding box center [1146, 403] width 200 height 31
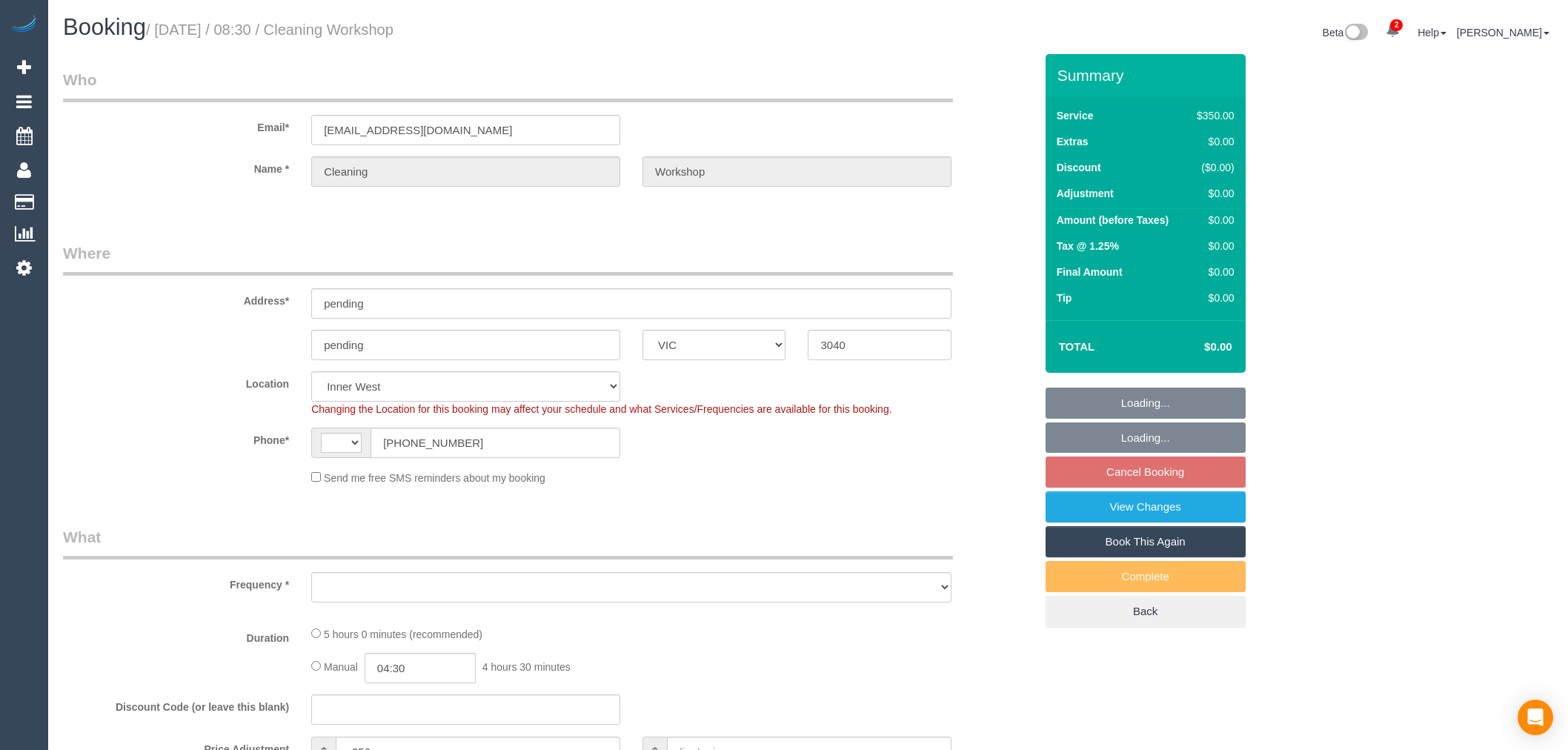
select select "VIC"
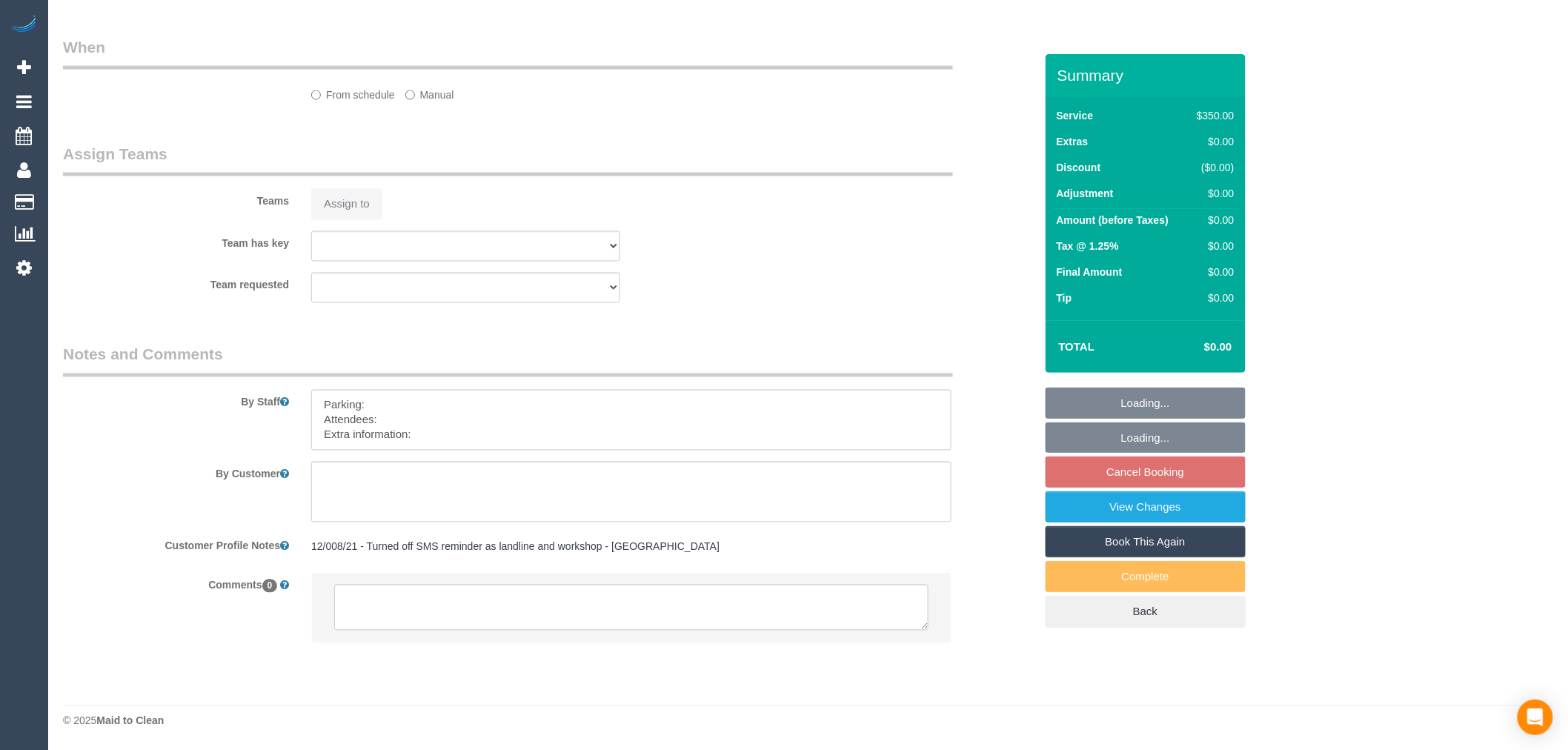
select select "string:AU"
select select "object:672"
select select "number:28"
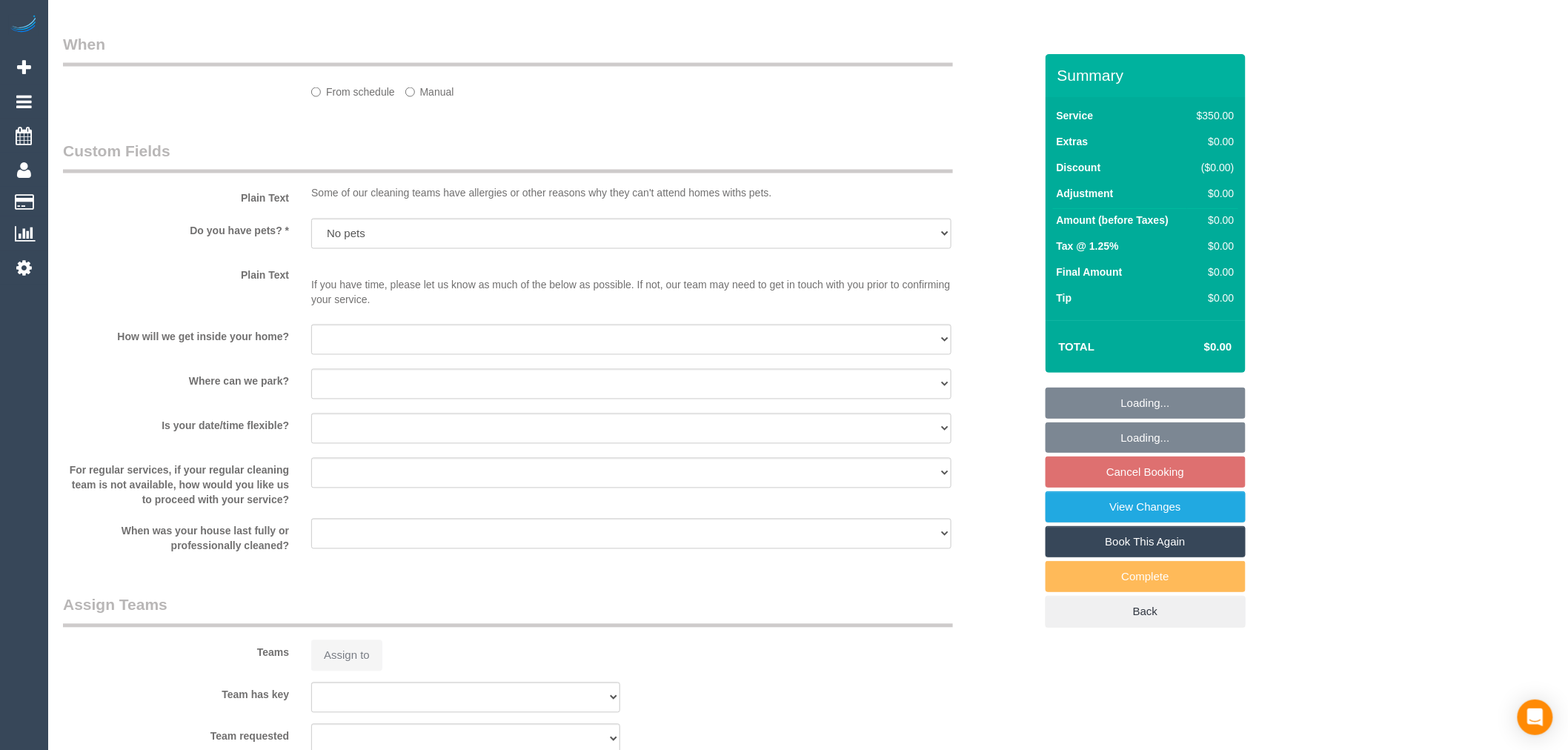
select select "object:841"
select select "300"
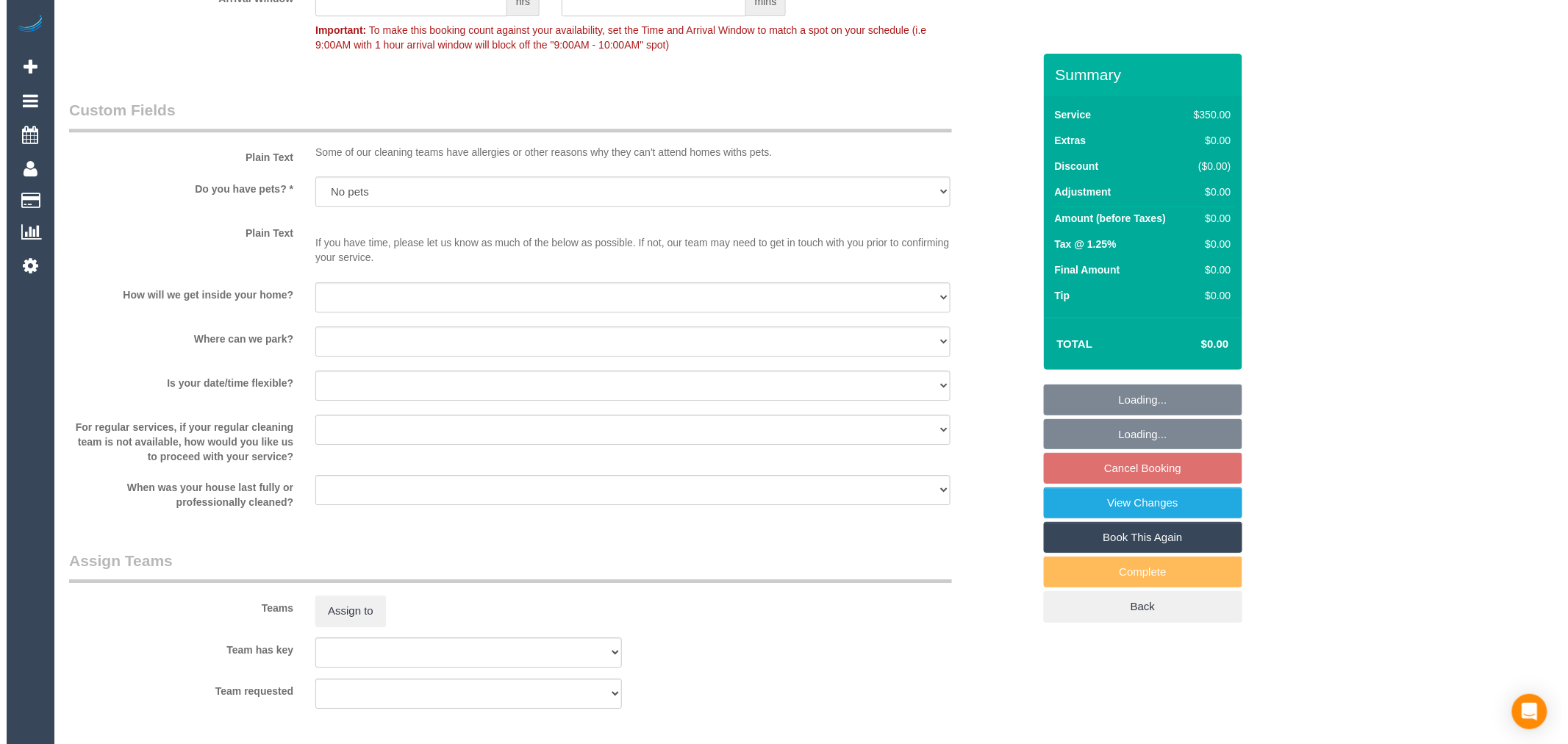
scroll to position [1960, 0]
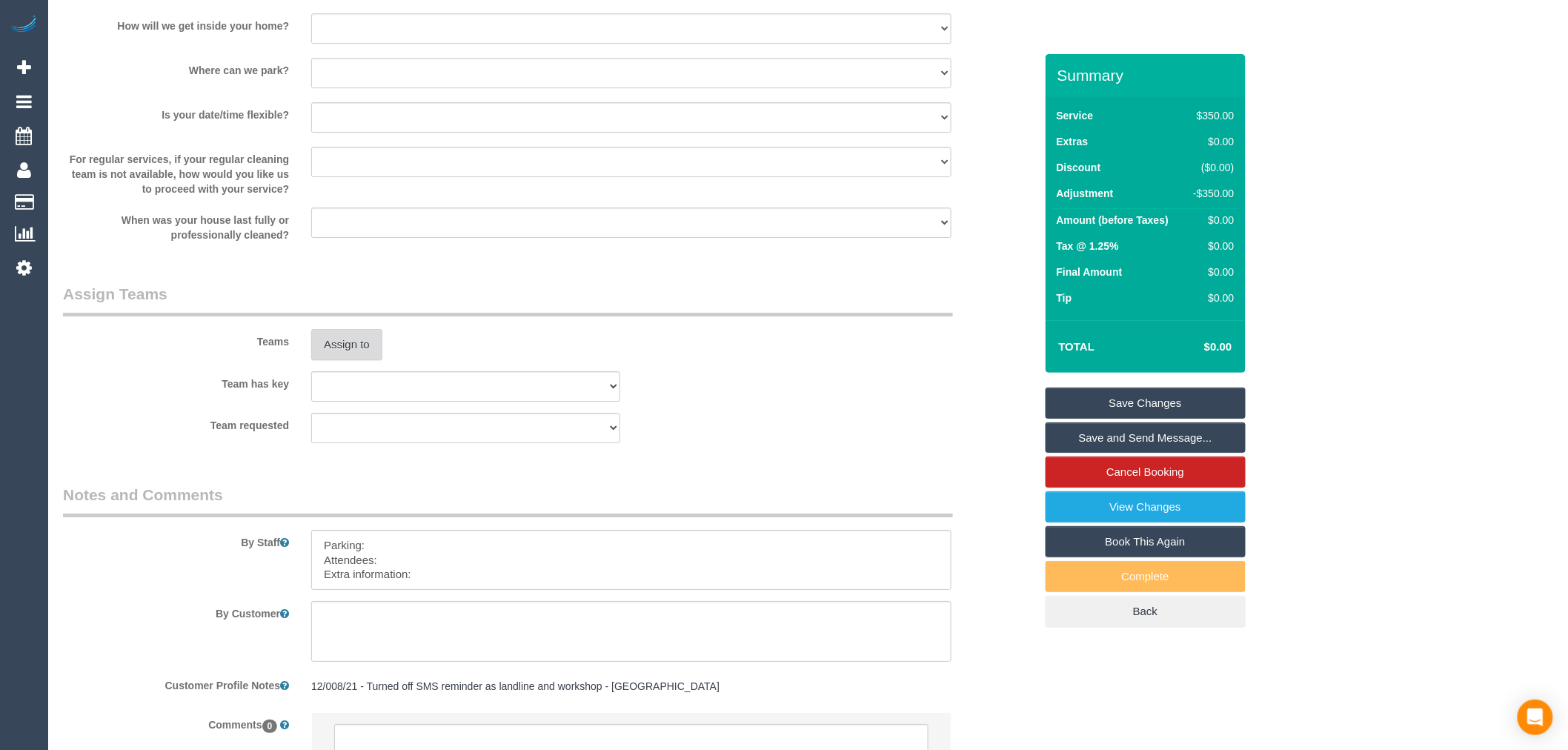
click at [366, 356] on button "Assign to" at bounding box center [346, 344] width 71 height 31
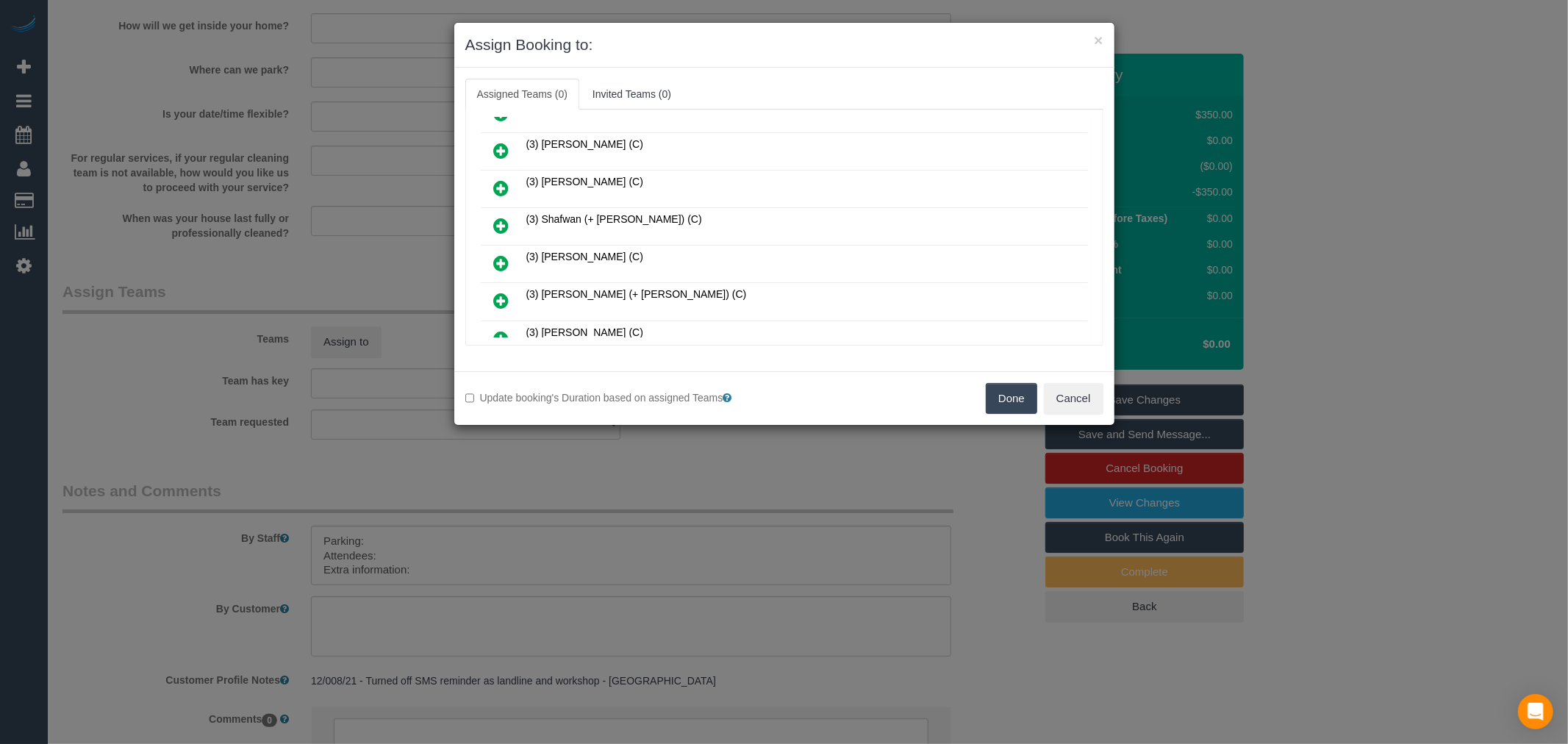
scroll to position [1069, 0]
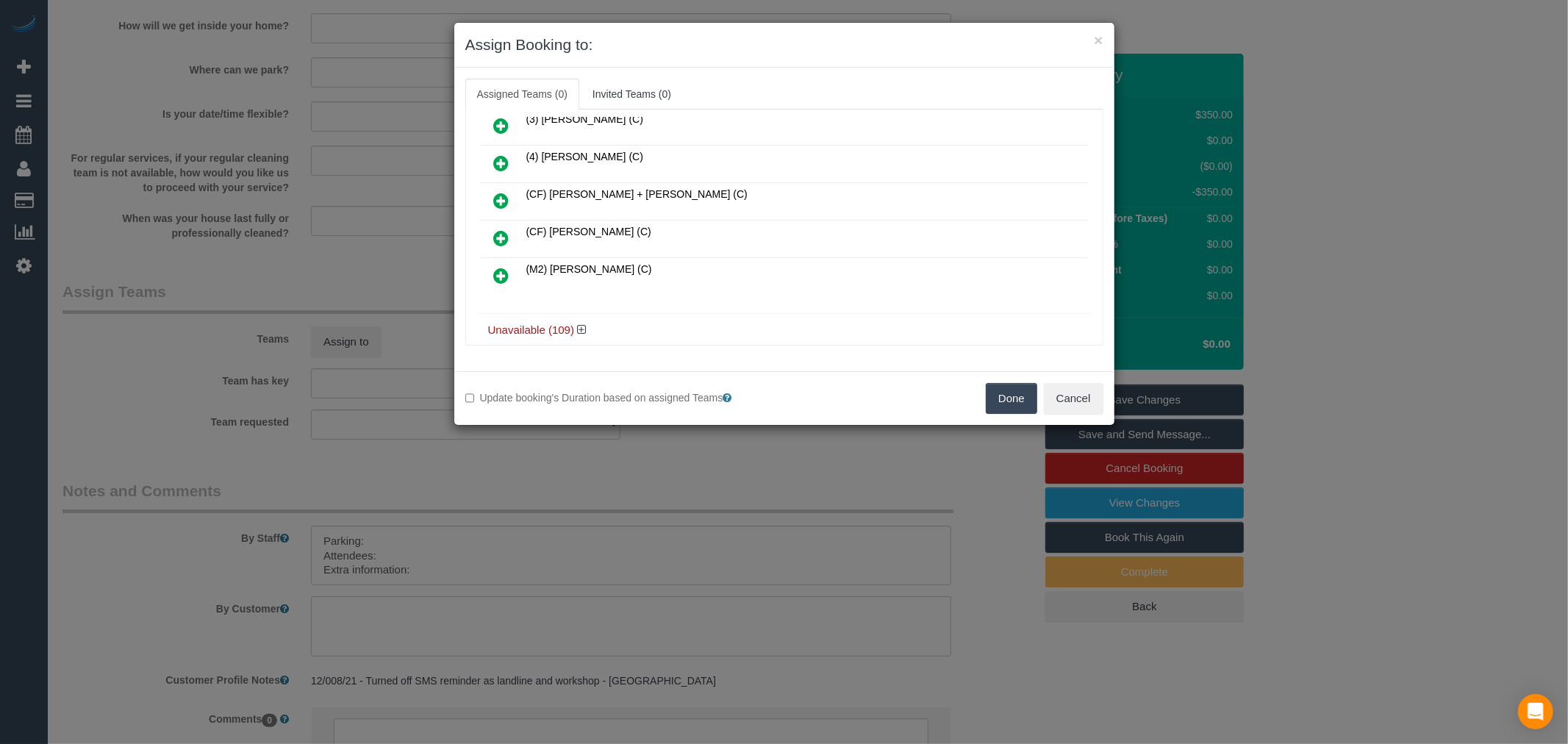
click at [568, 324] on h4 "Unavailable (109)" at bounding box center [784, 330] width 593 height 13
click at [582, 324] on icon at bounding box center [581, 330] width 9 height 11
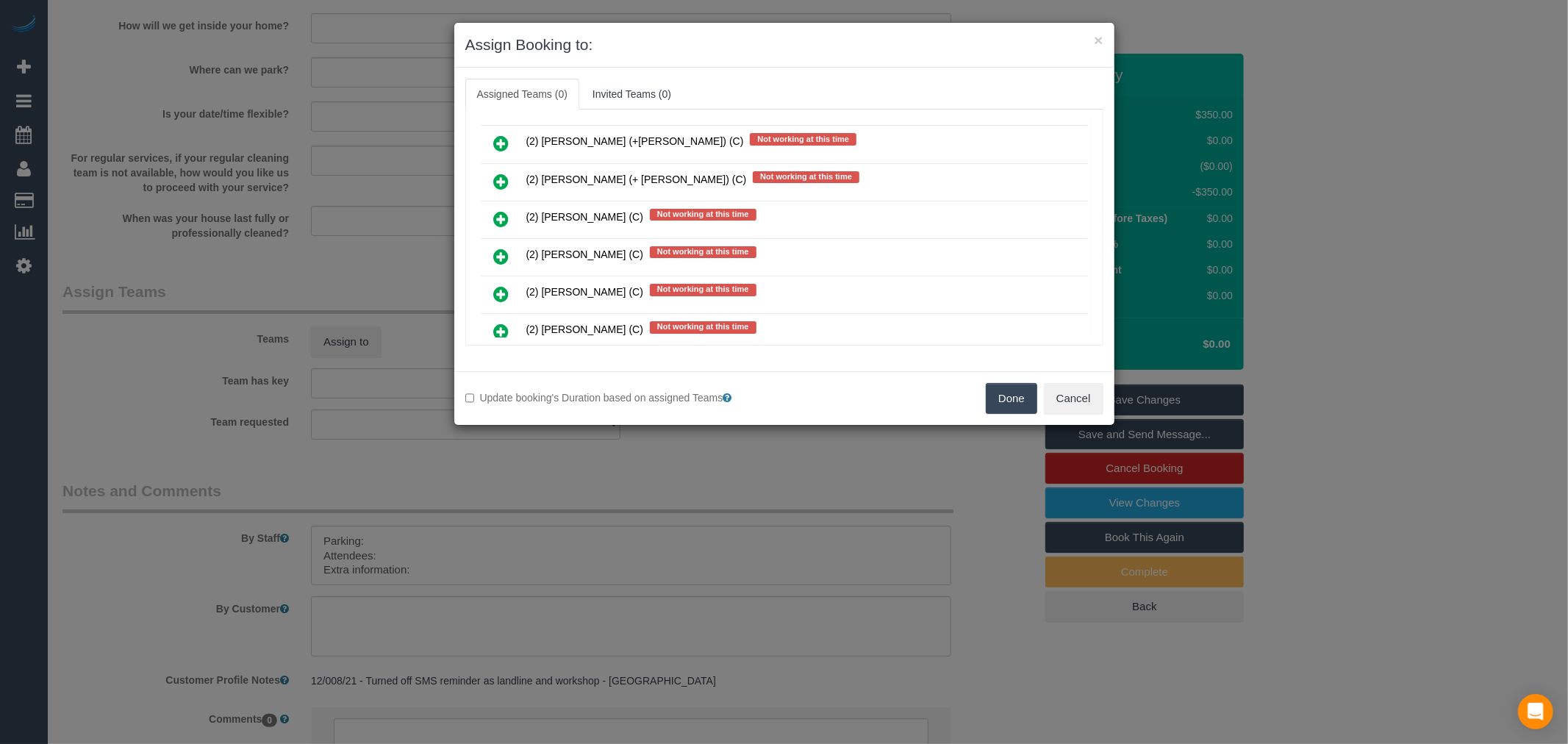
click at [497, 248] on icon at bounding box center [501, 256] width 15 height 17
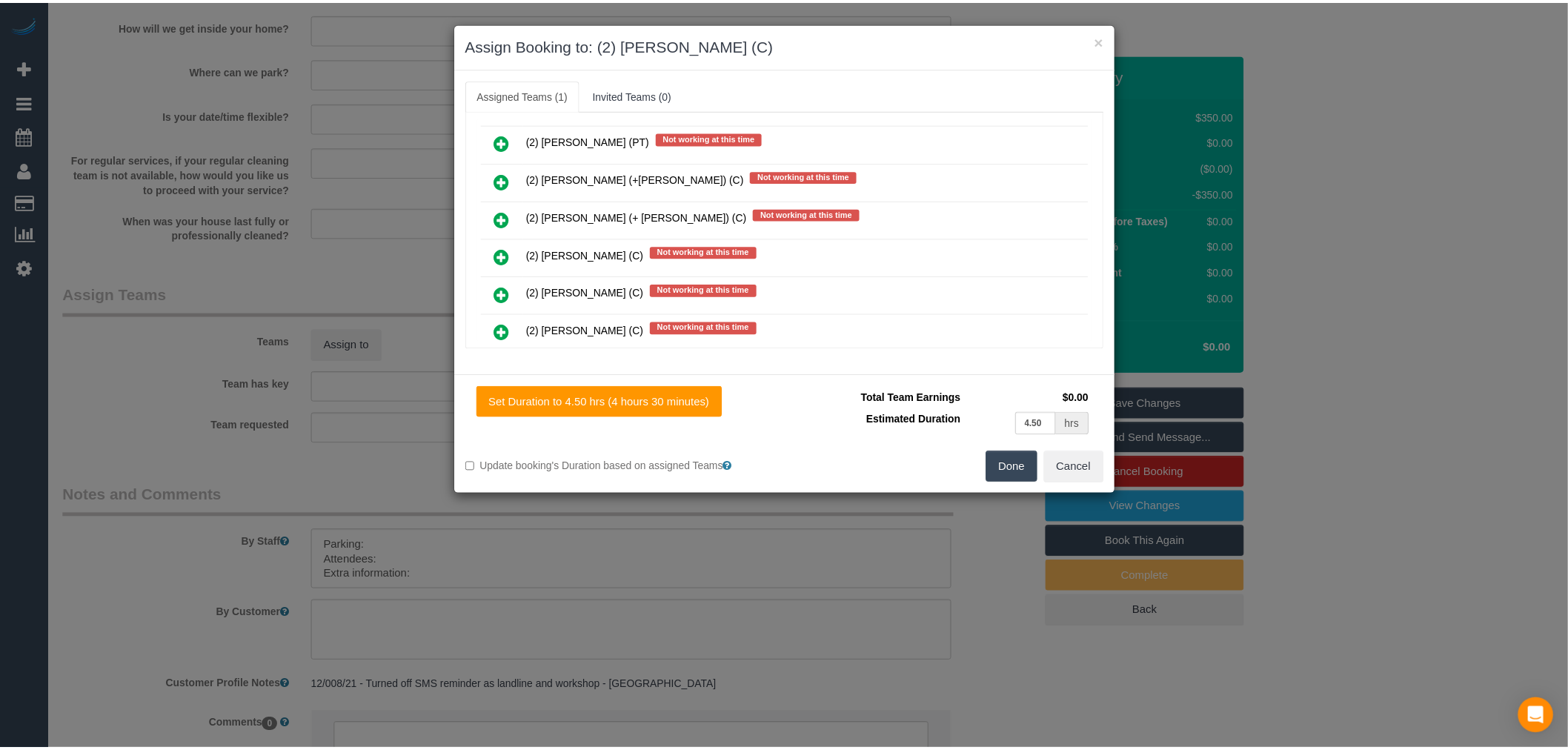
scroll to position [1653, 0]
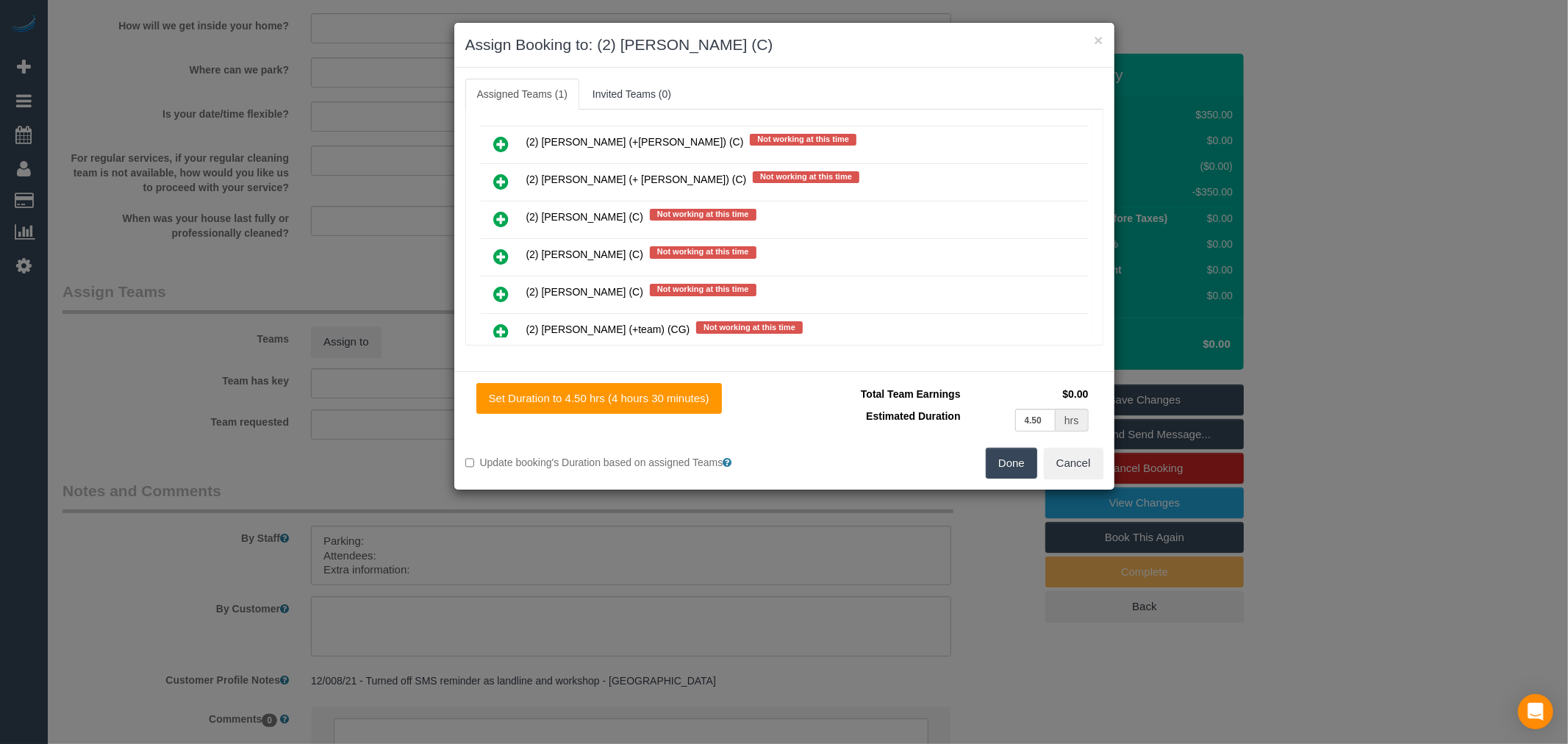
click at [1018, 472] on button "Done" at bounding box center [1011, 463] width 52 height 31
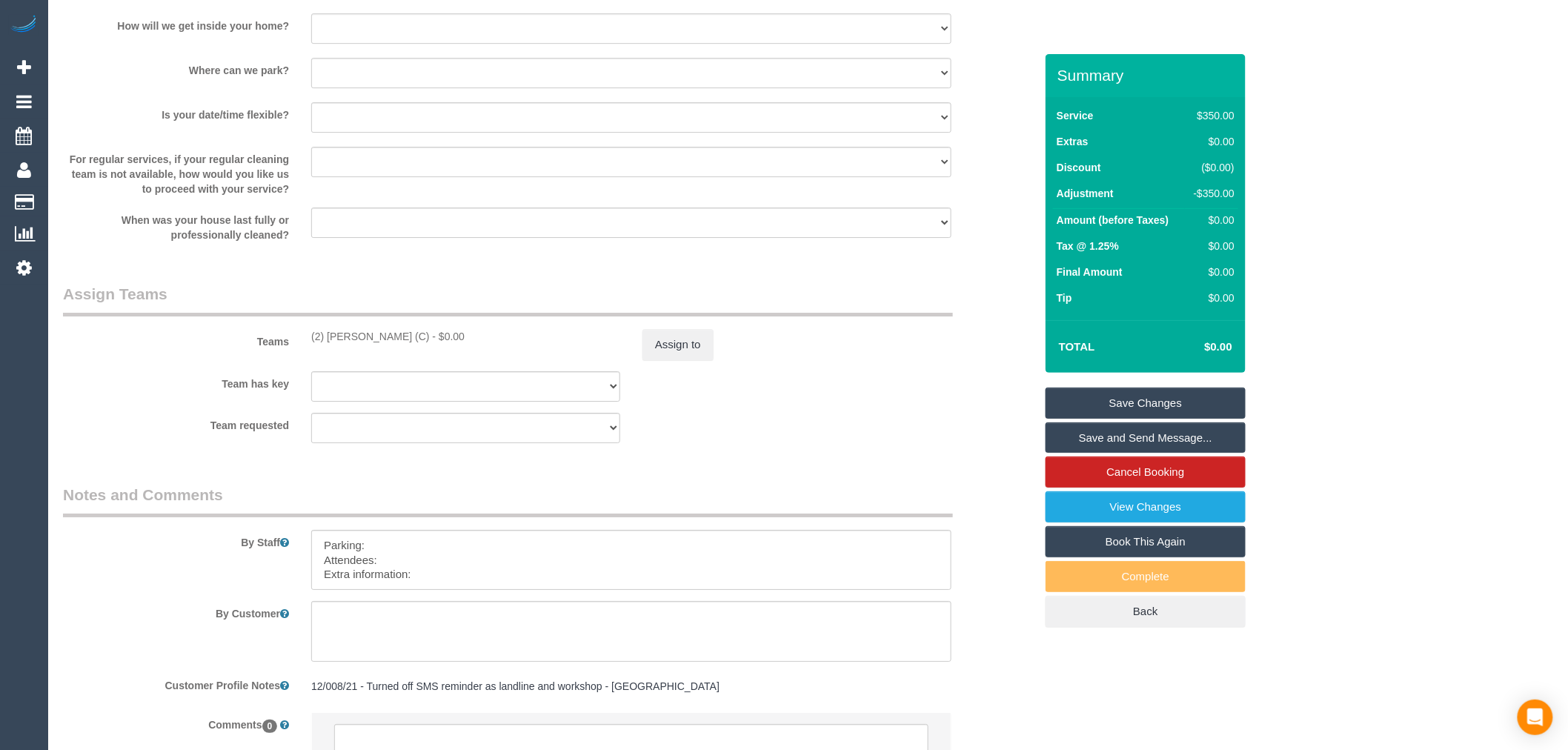
click at [1166, 397] on link "Save Changes" at bounding box center [1146, 403] width 200 height 31
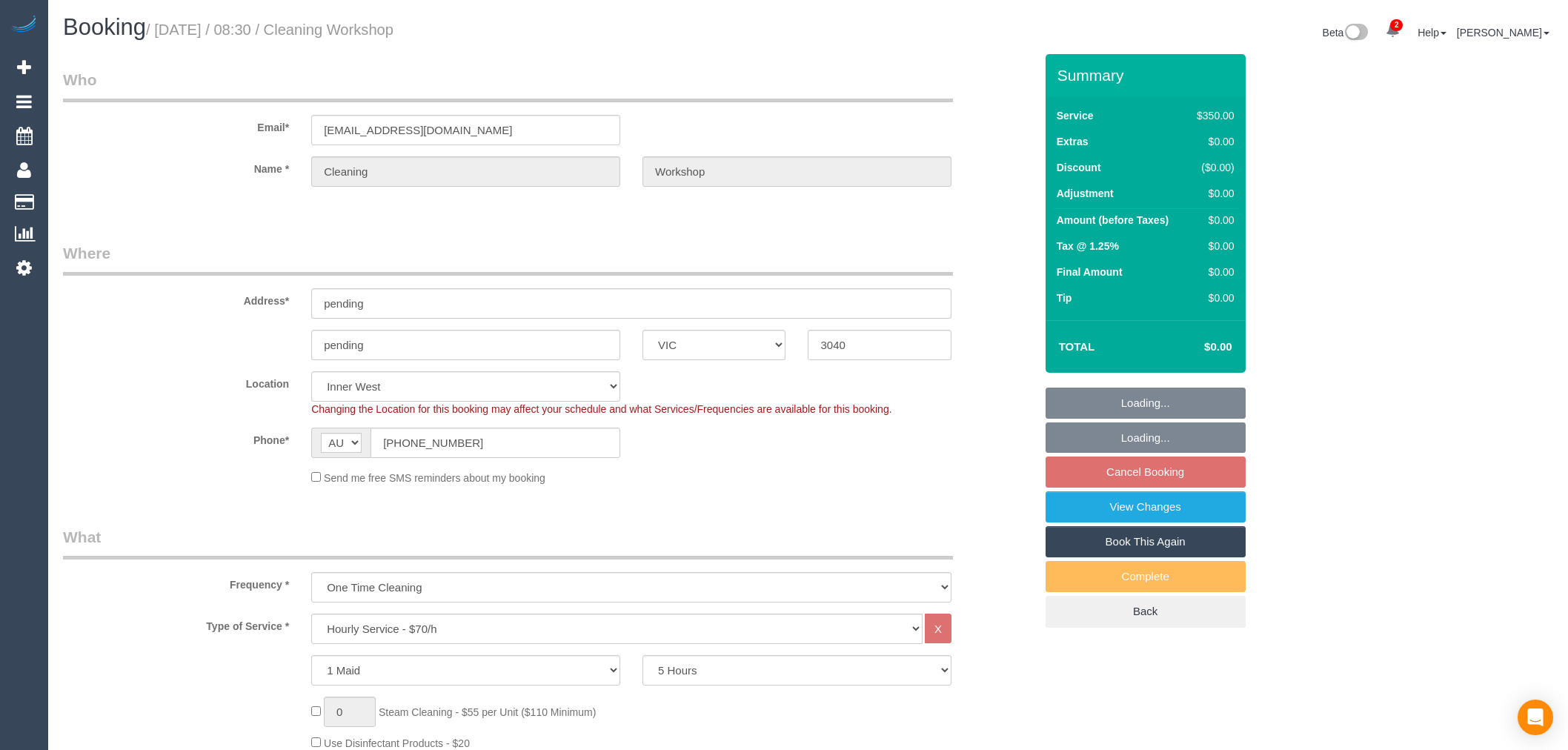
select select "VIC"
select select "300"
select select "number:28"
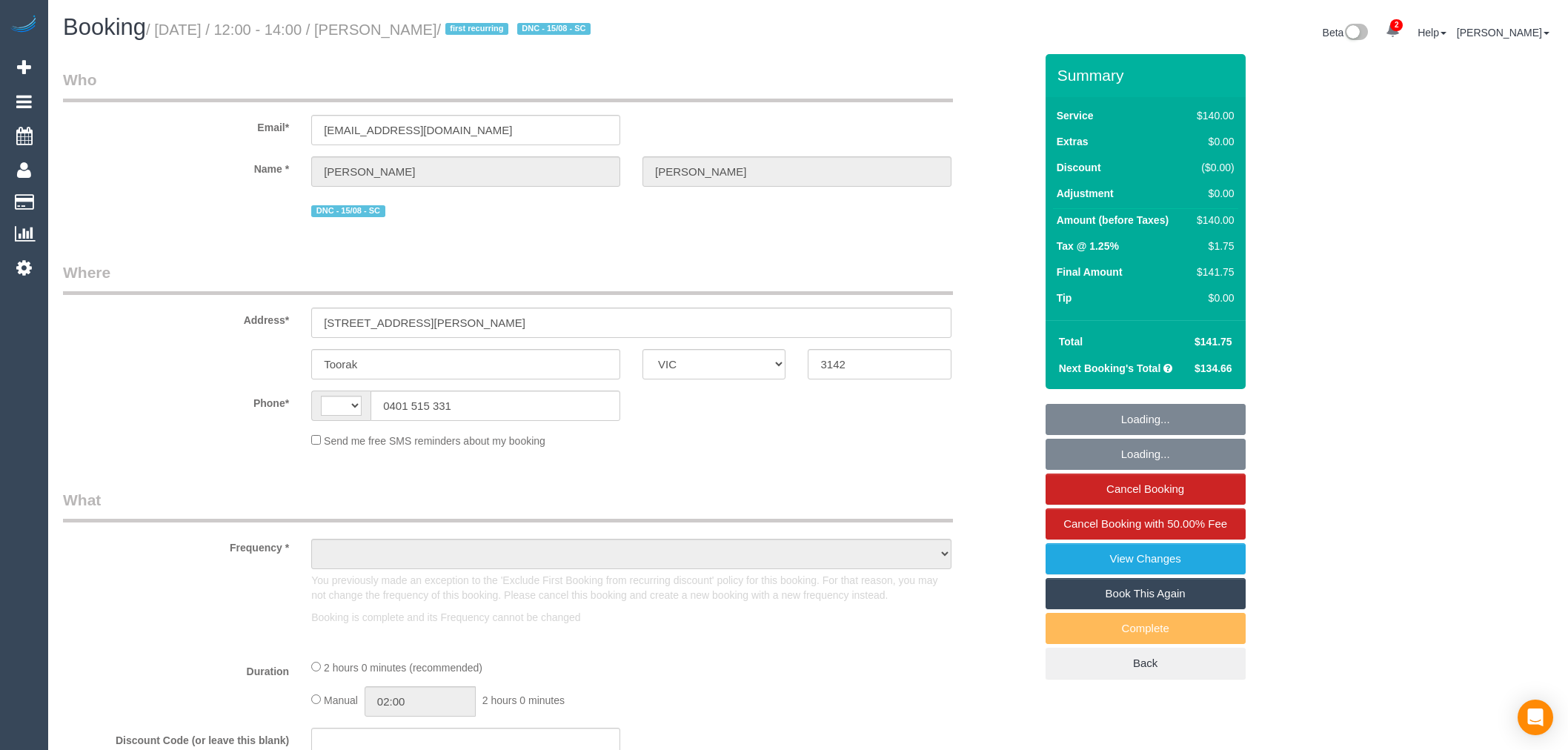
select select "VIC"
select select "string:AU"
select select "string:stripe-pm_1Rsy992GScqysDRV0Er6oSMb"
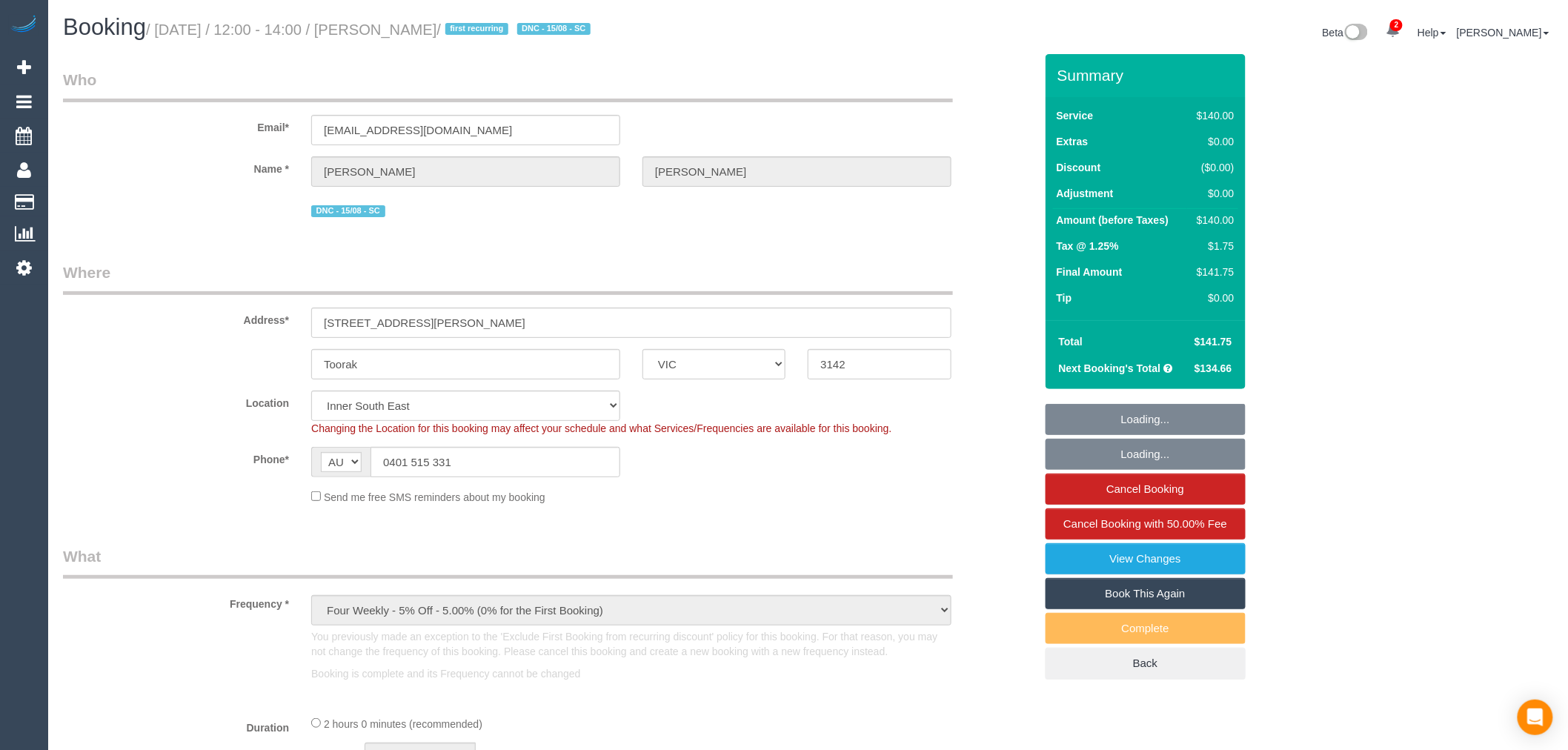
select select "object:674"
select select "number:28"
select select "number:14"
select select "number:19"
select select "number:24"
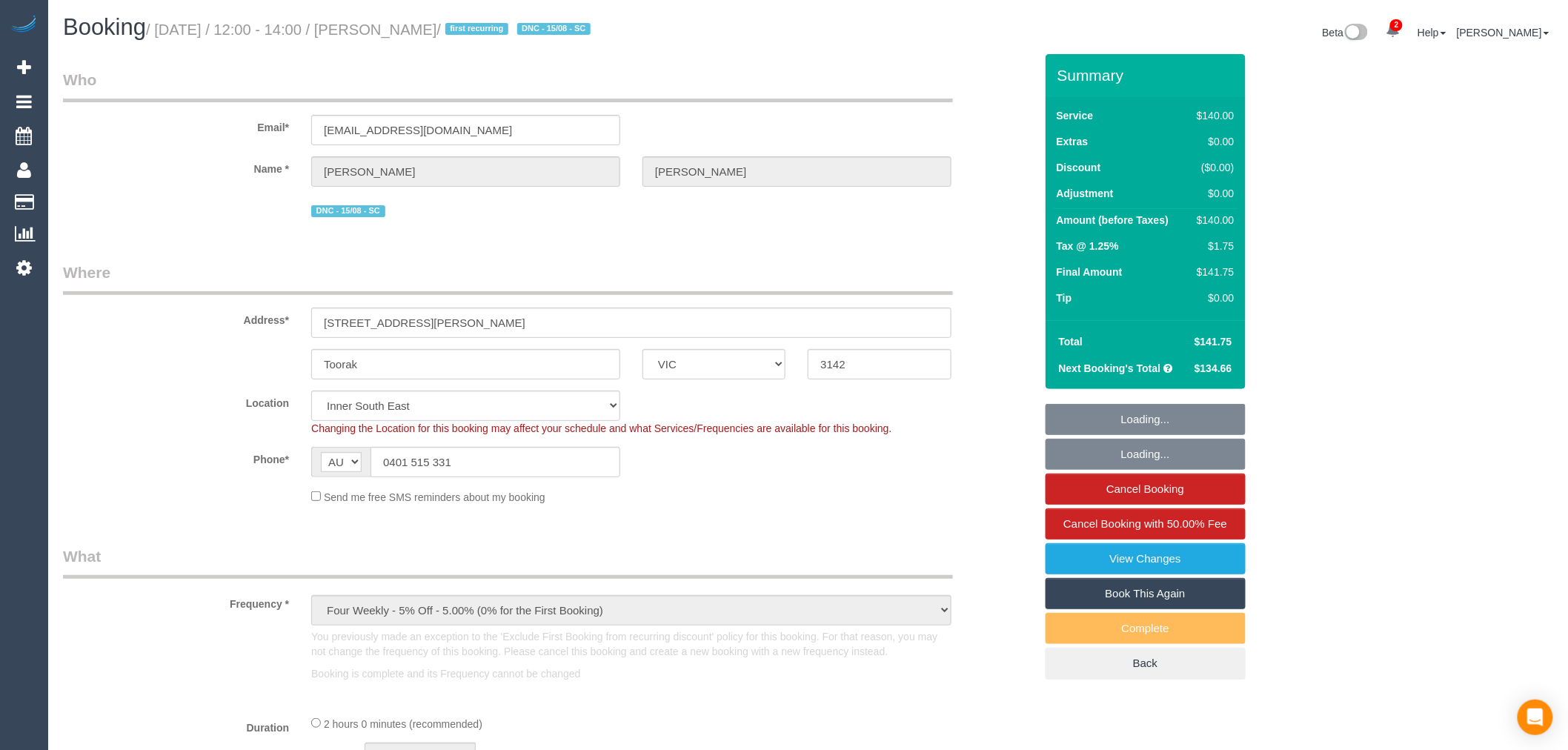
select select "number:33"
select select "number:13"
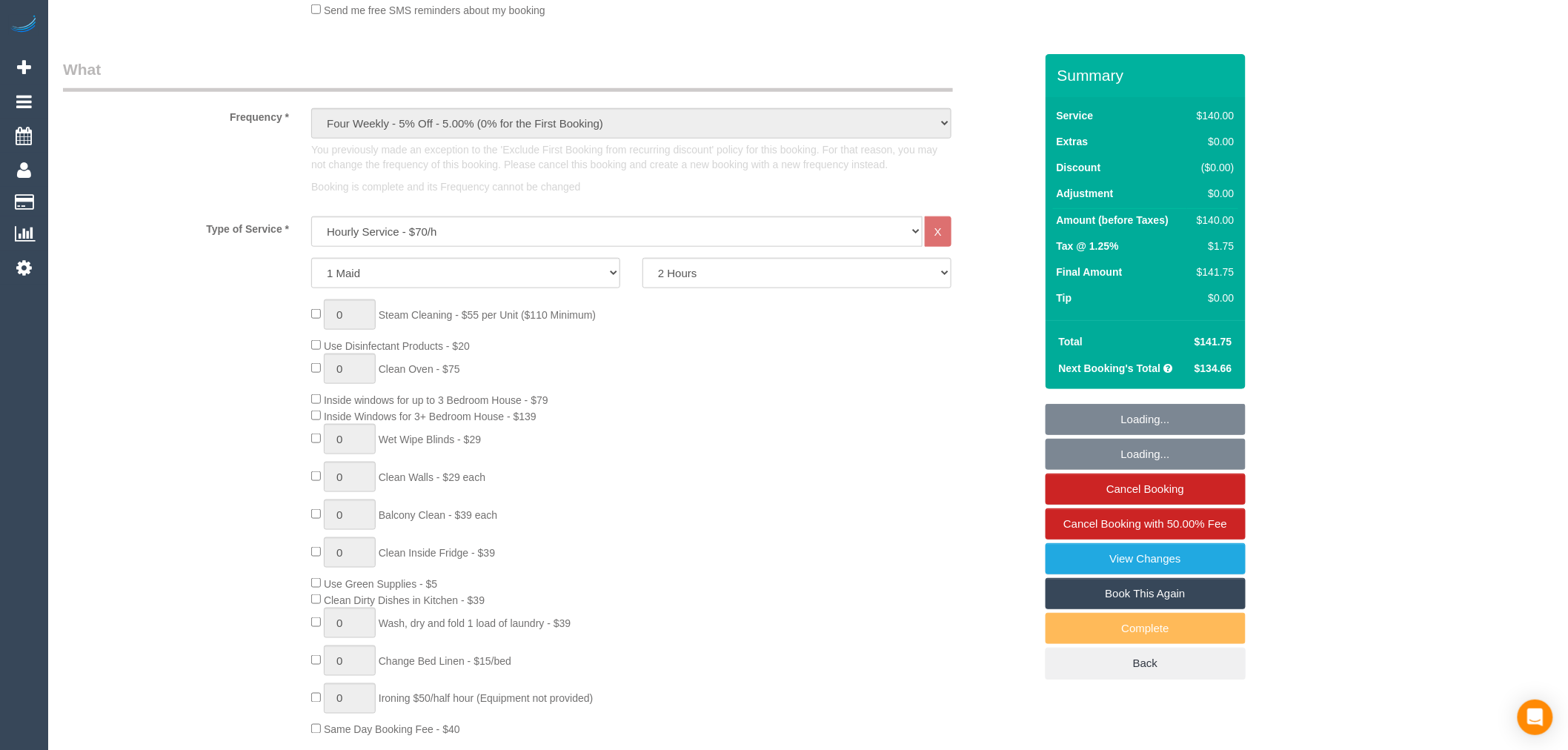
scroll to position [494, 0]
